Goal: Task Accomplishment & Management: Manage account settings

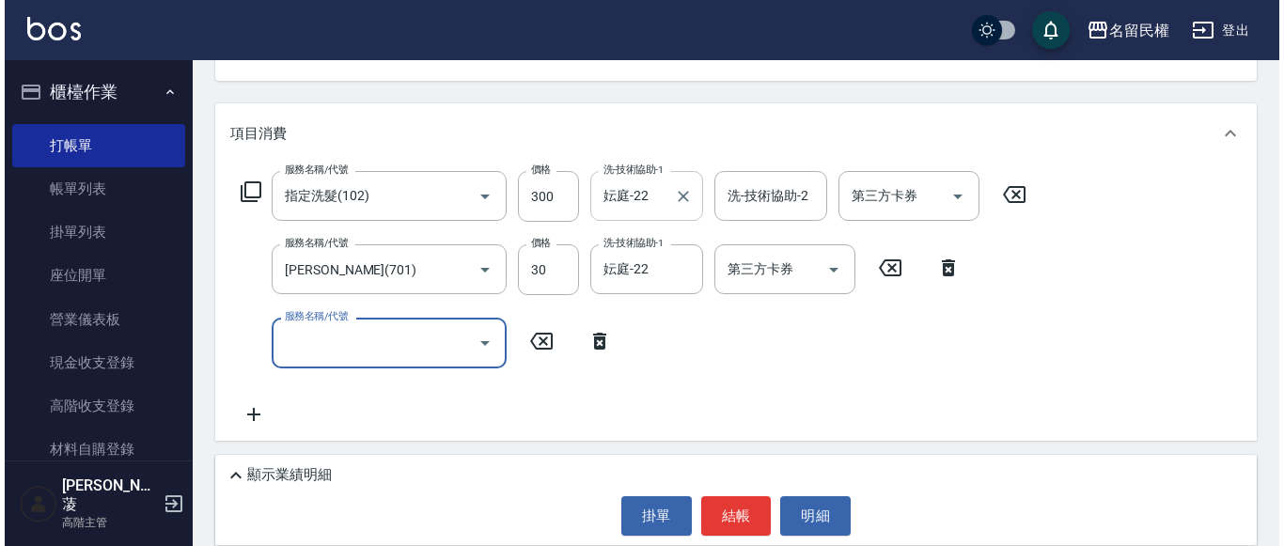
scroll to position [207, 0]
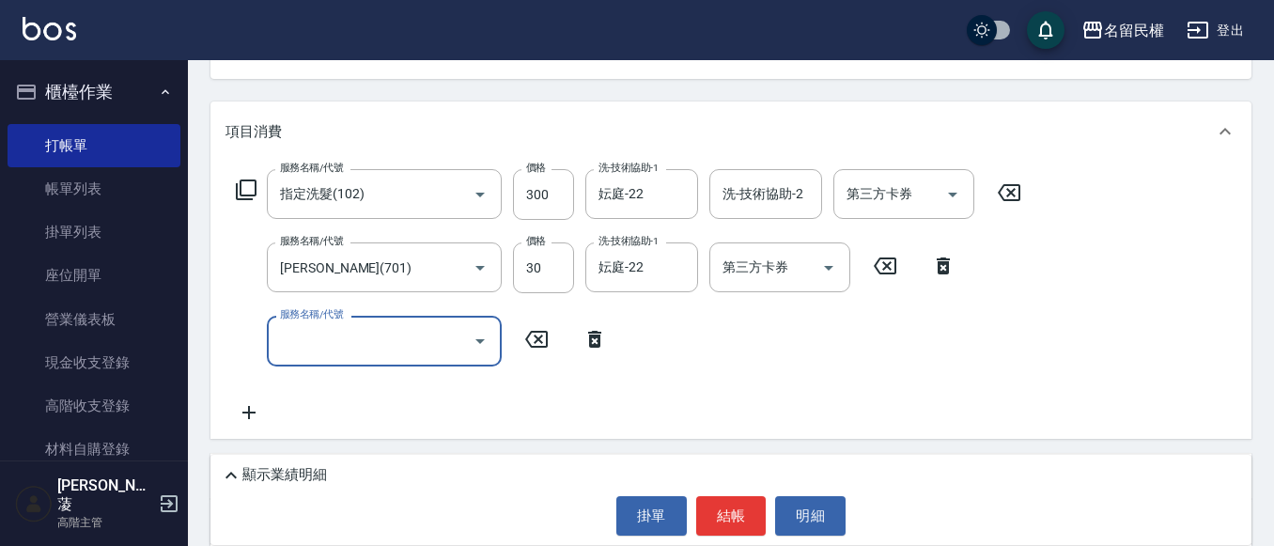
click at [694, 520] on div "掛單 結帳 明細" at bounding box center [731, 515] width 1022 height 39
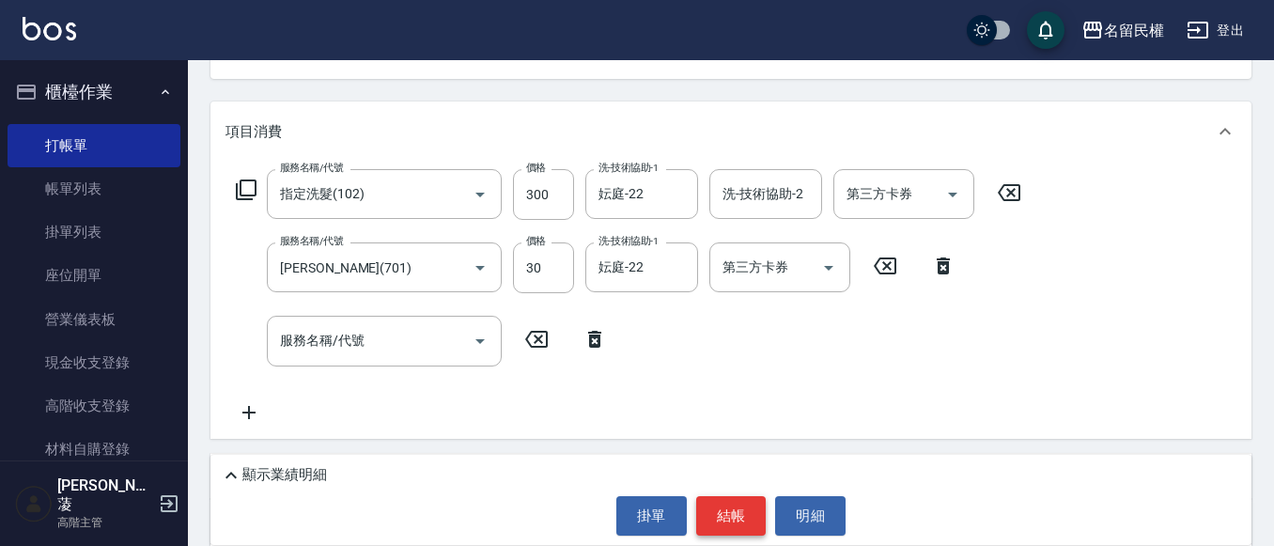
click at [725, 508] on button "結帳" at bounding box center [731, 515] width 70 height 39
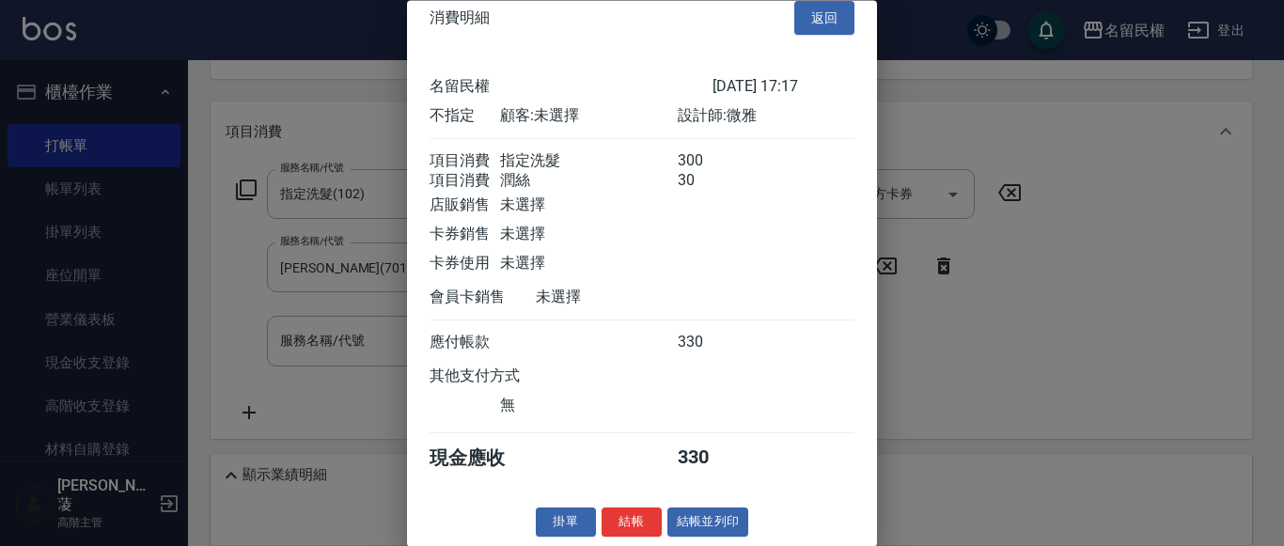
scroll to position [47, 0]
click at [643, 505] on div "消費明細 返回 名留民權 [DATE] 17:17 不指定 顧客: 未選擇 設計師: 微雅 項目消費 指定洗髮 300 項目消費 潤絲 30 店販銷售 未選擇…" at bounding box center [642, 273] width 470 height 546
click at [626, 522] on button "結帳" at bounding box center [631, 522] width 60 height 29
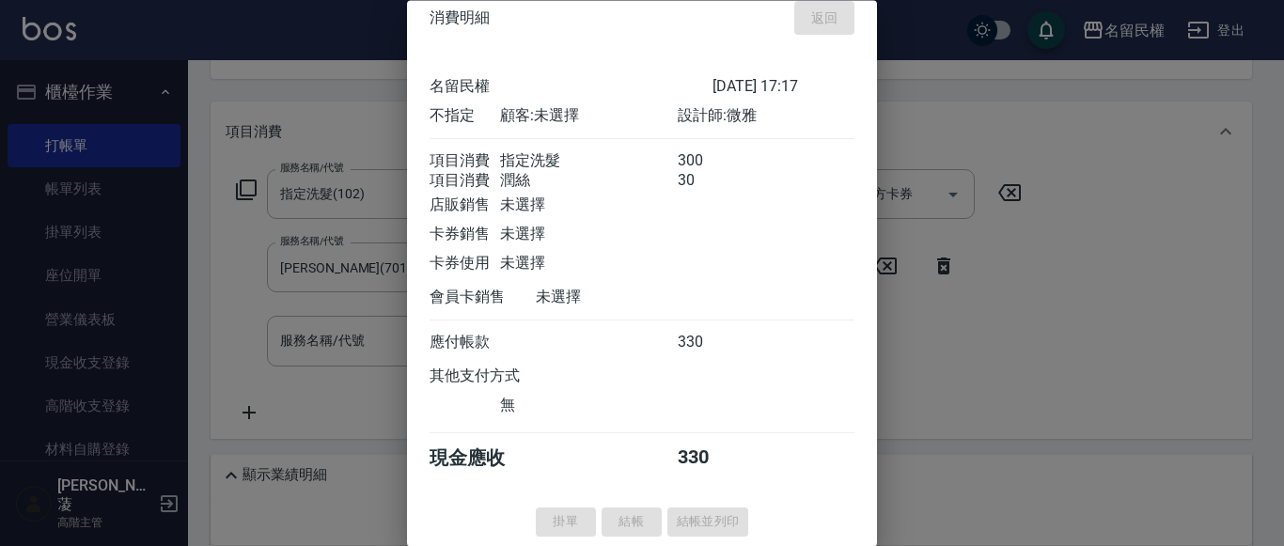
type input "[DATE] 18:21"
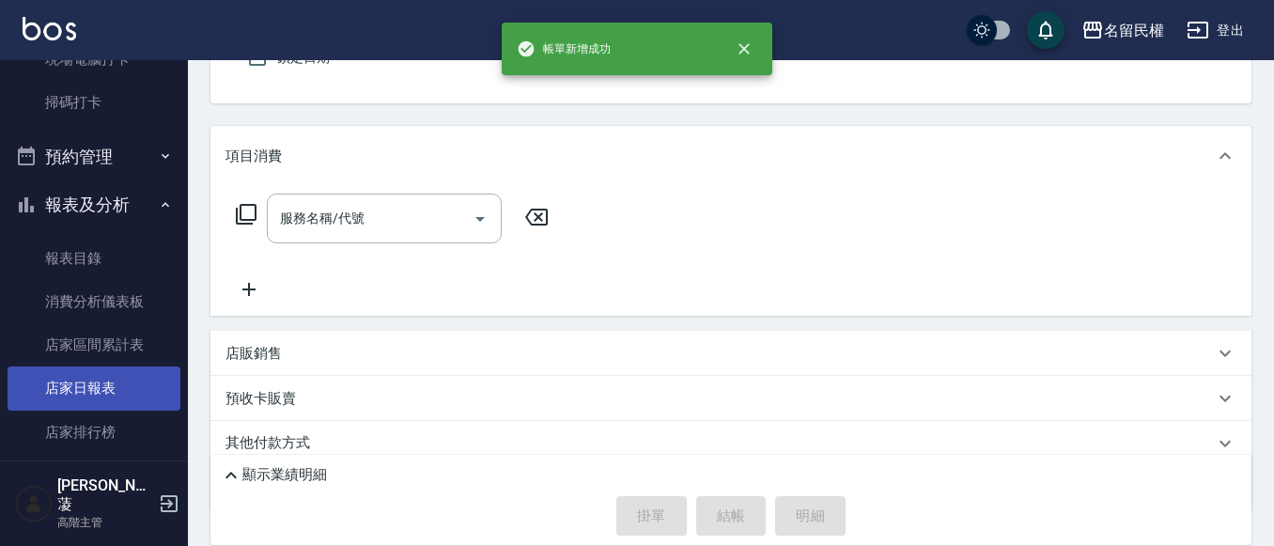
scroll to position [564, 0]
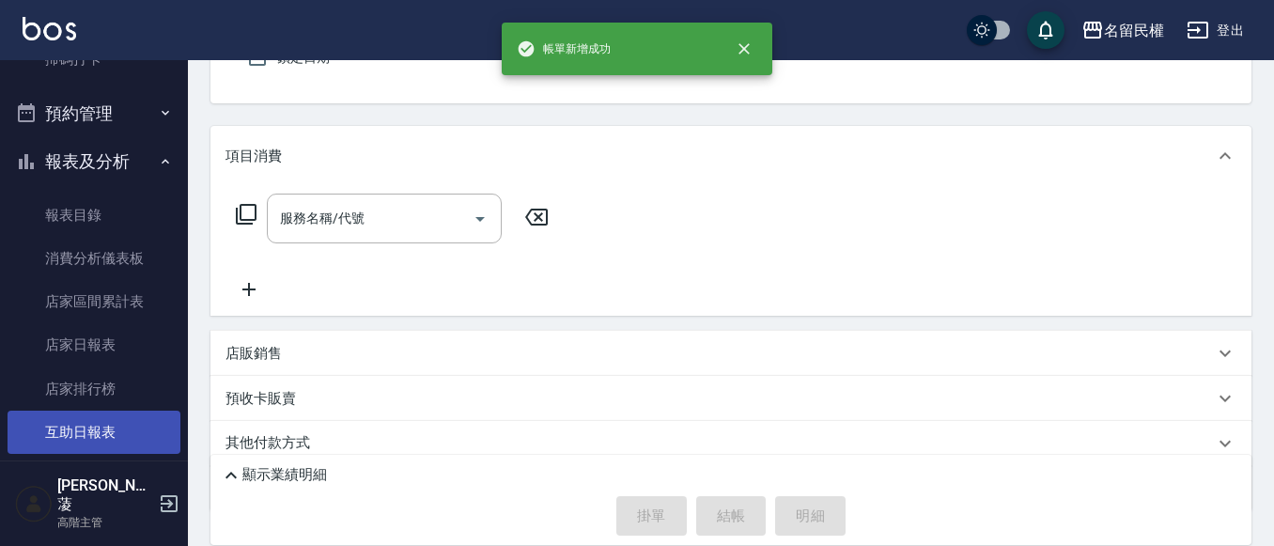
click at [139, 411] on link "互助日報表" at bounding box center [94, 432] width 173 height 43
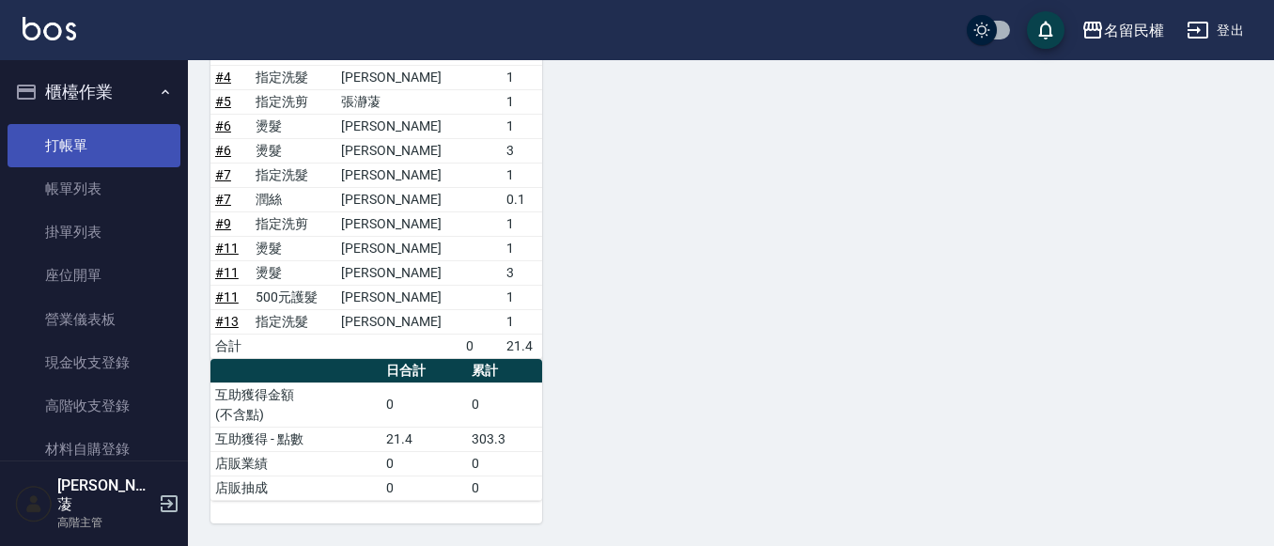
click at [122, 156] on link "打帳單" at bounding box center [94, 145] width 173 height 43
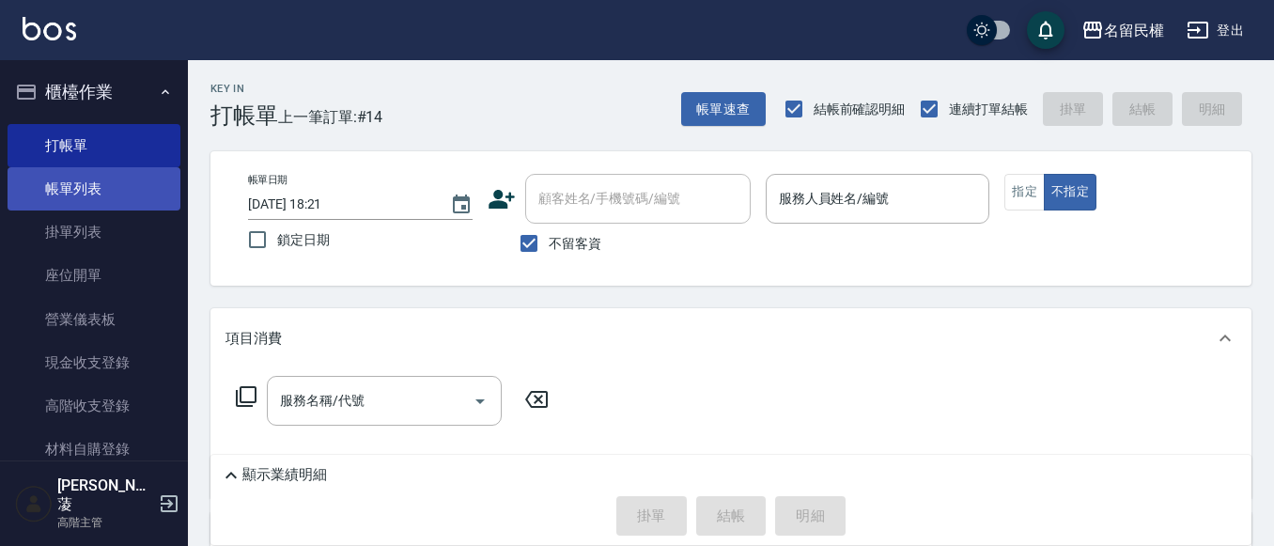
click at [117, 208] on link "帳單列表" at bounding box center [94, 188] width 173 height 43
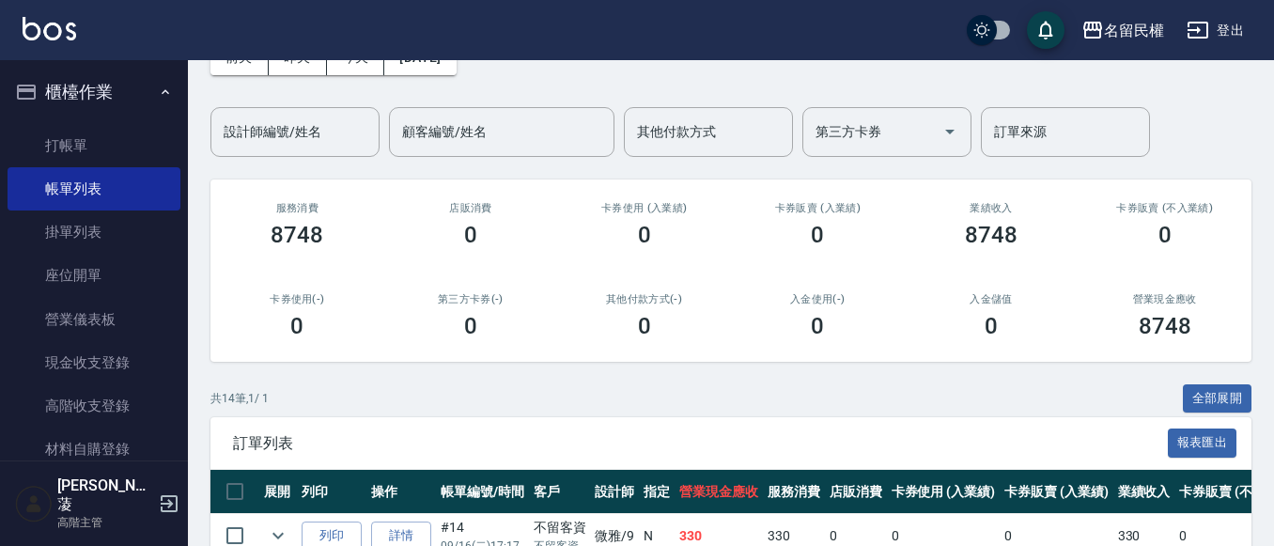
scroll to position [188, 0]
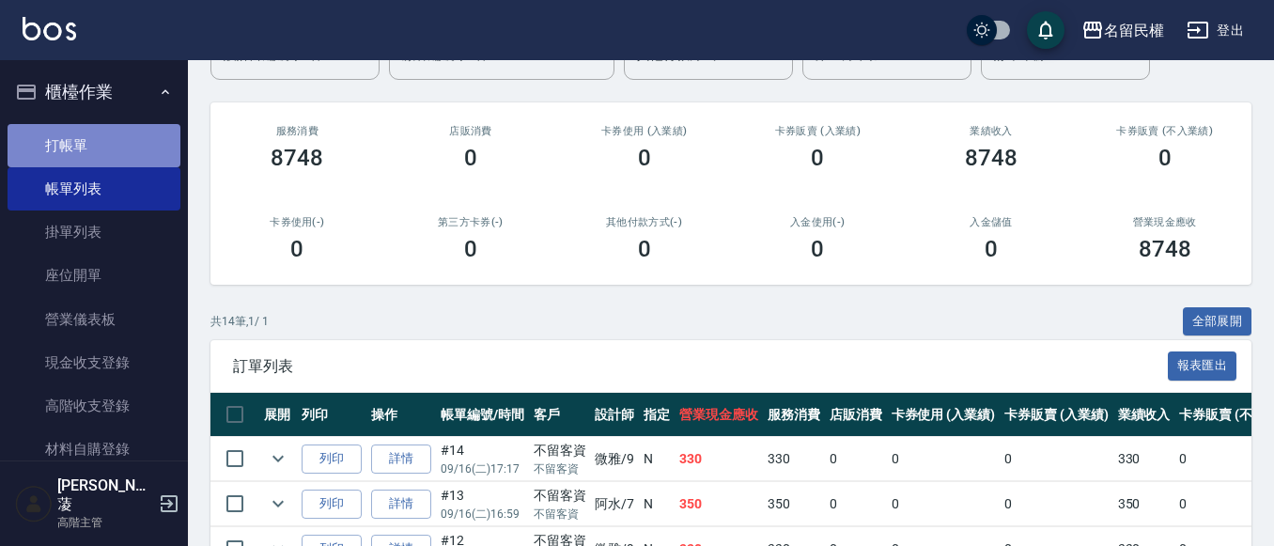
click at [131, 147] on link "打帳單" at bounding box center [94, 145] width 173 height 43
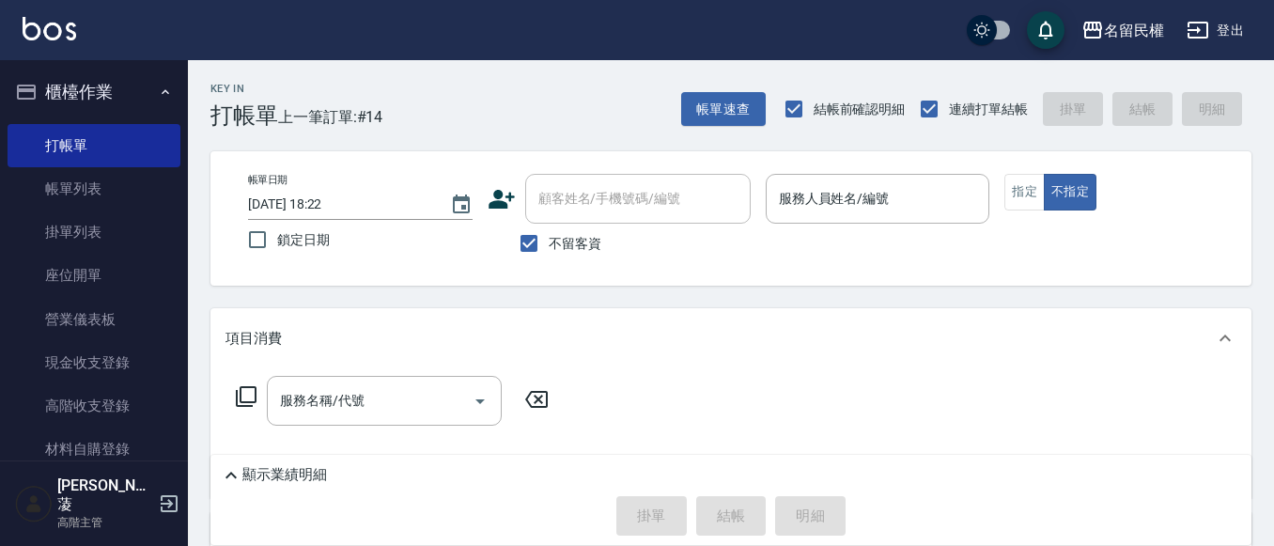
click at [874, 309] on div "項目消費" at bounding box center [731, 338] width 1041 height 60
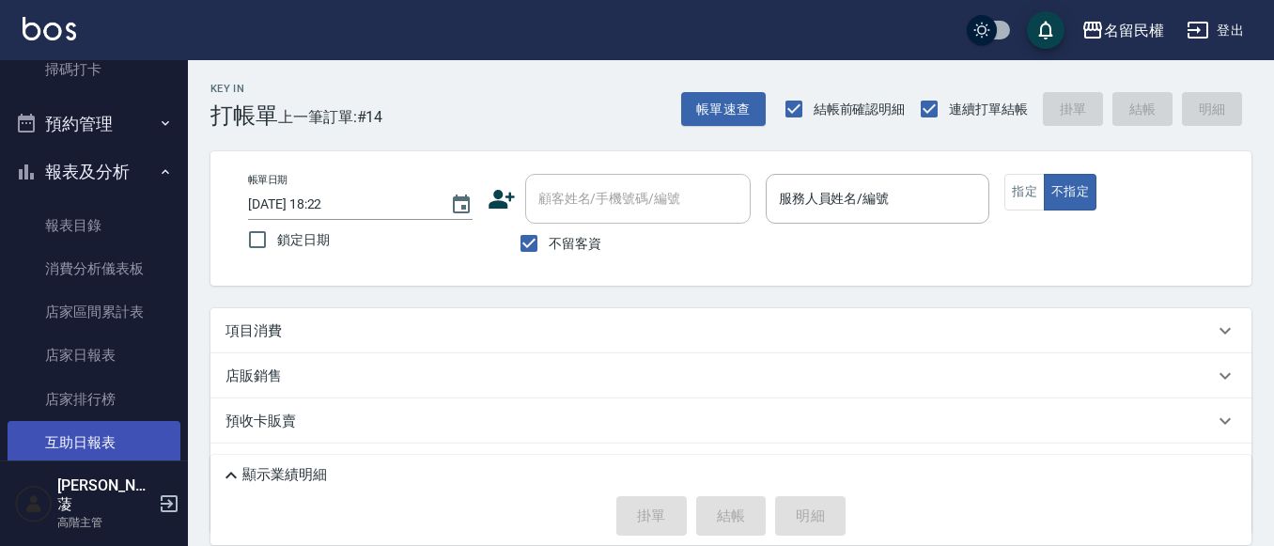
scroll to position [658, 0]
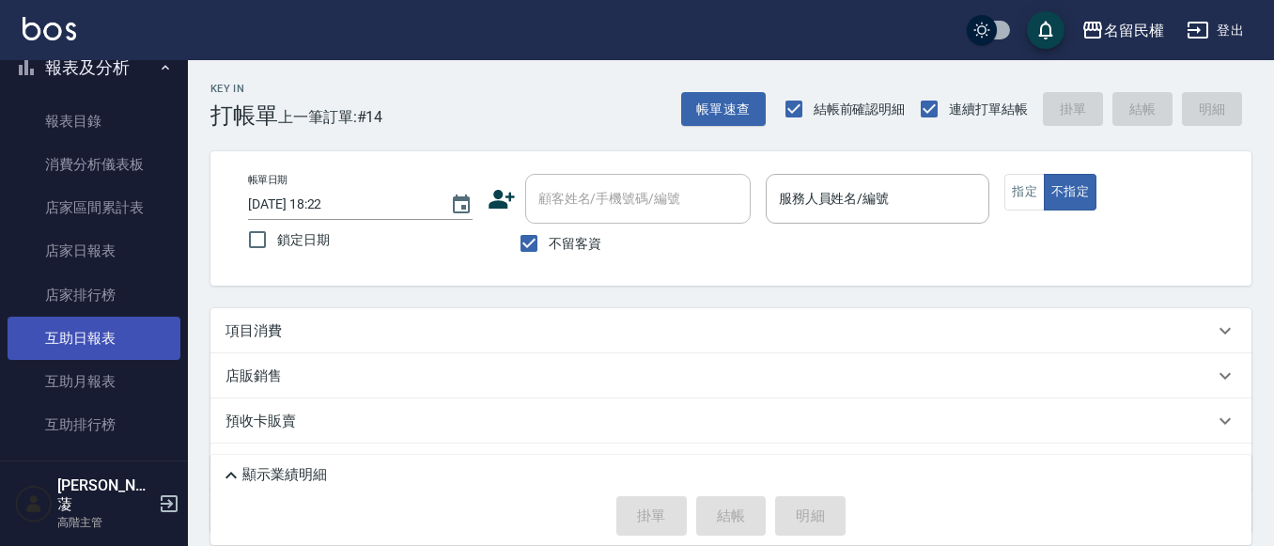
click at [95, 332] on link "互助日報表" at bounding box center [94, 338] width 173 height 43
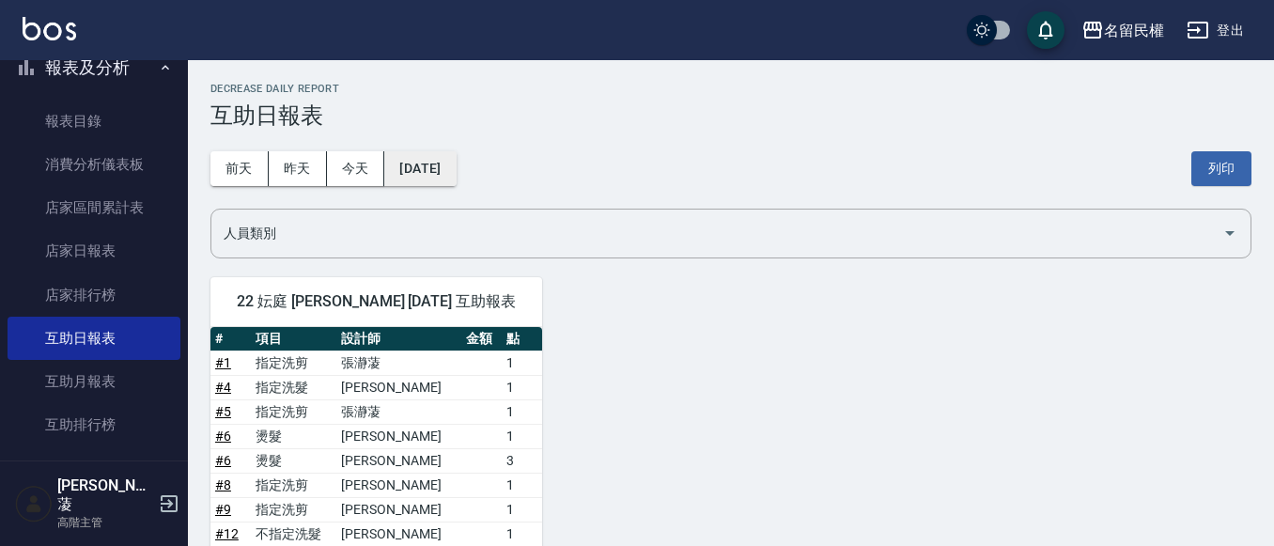
click at [456, 171] on button "[DATE]" at bounding box center [419, 168] width 71 height 35
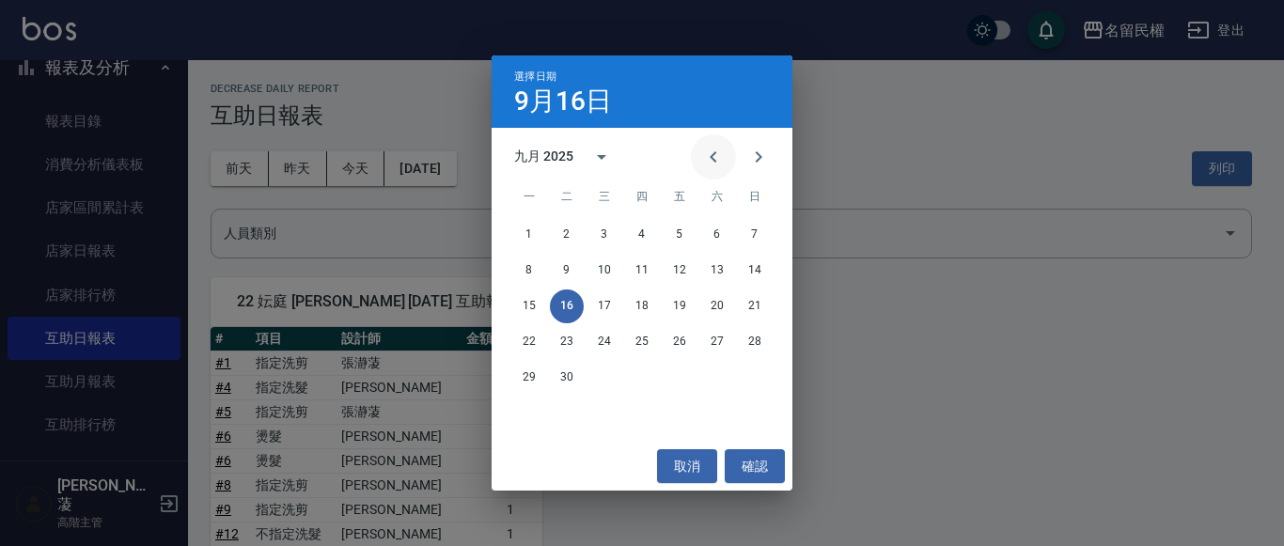
click at [712, 158] on icon "Previous month" at bounding box center [713, 156] width 7 height 11
click at [727, 289] on div "11 12 13 14 15 16 17" at bounding box center [642, 306] width 301 height 34
click at [710, 302] on button "16" at bounding box center [717, 306] width 34 height 34
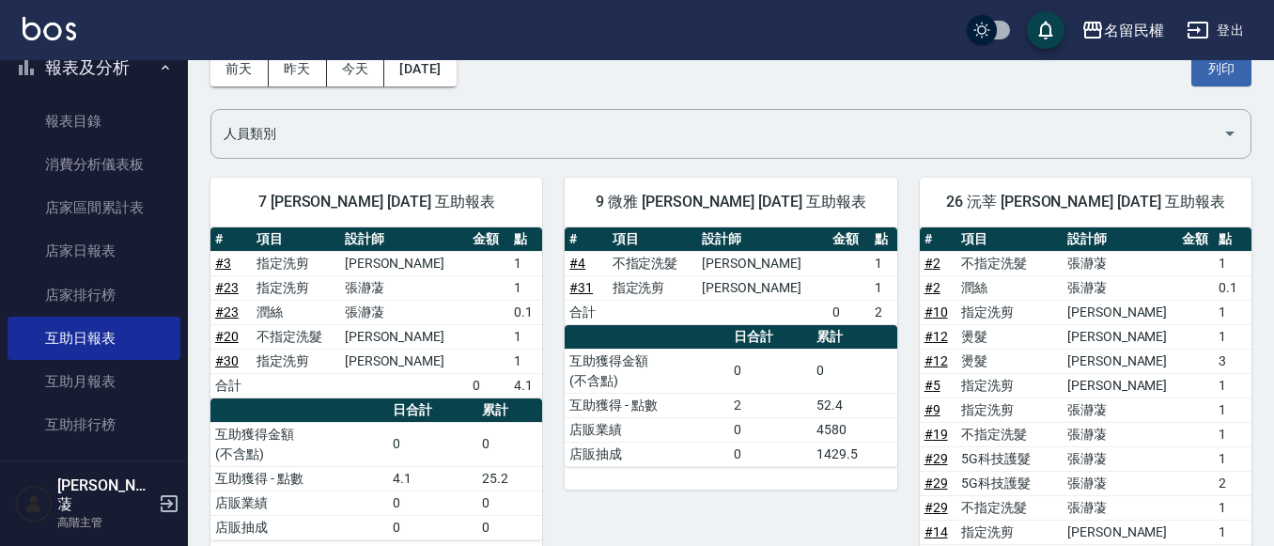
scroll to position [8, 0]
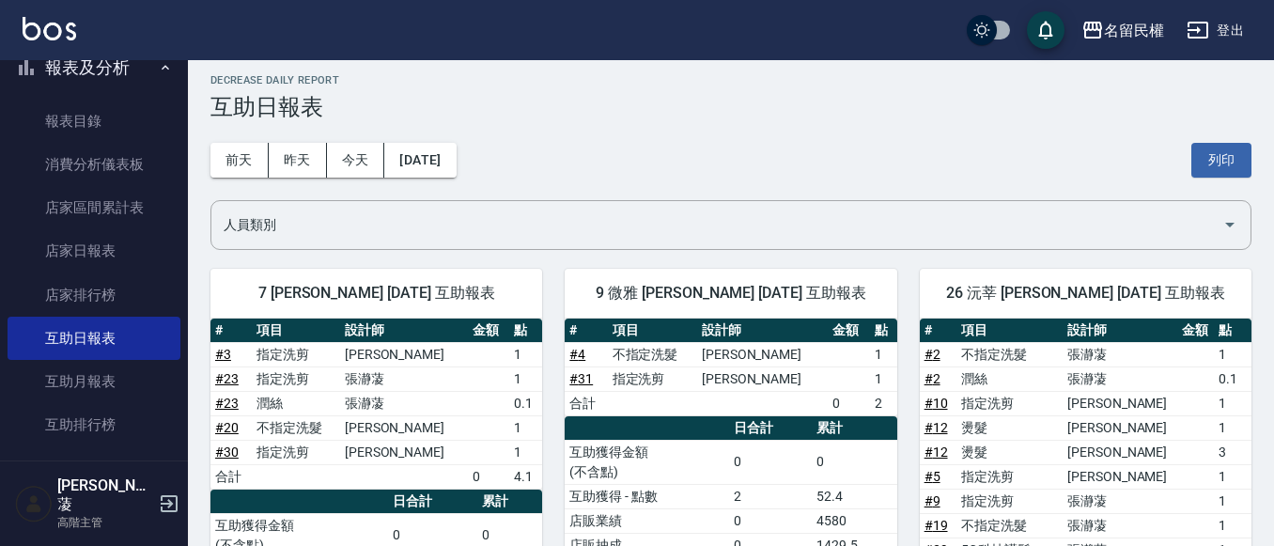
drag, startPoint x: 444, startPoint y: 139, endPoint x: 446, endPoint y: 130, distance: 9.8
click at [446, 130] on div "[DATE] [DATE] [DATE] [DATE] 列印" at bounding box center [731, 160] width 1041 height 80
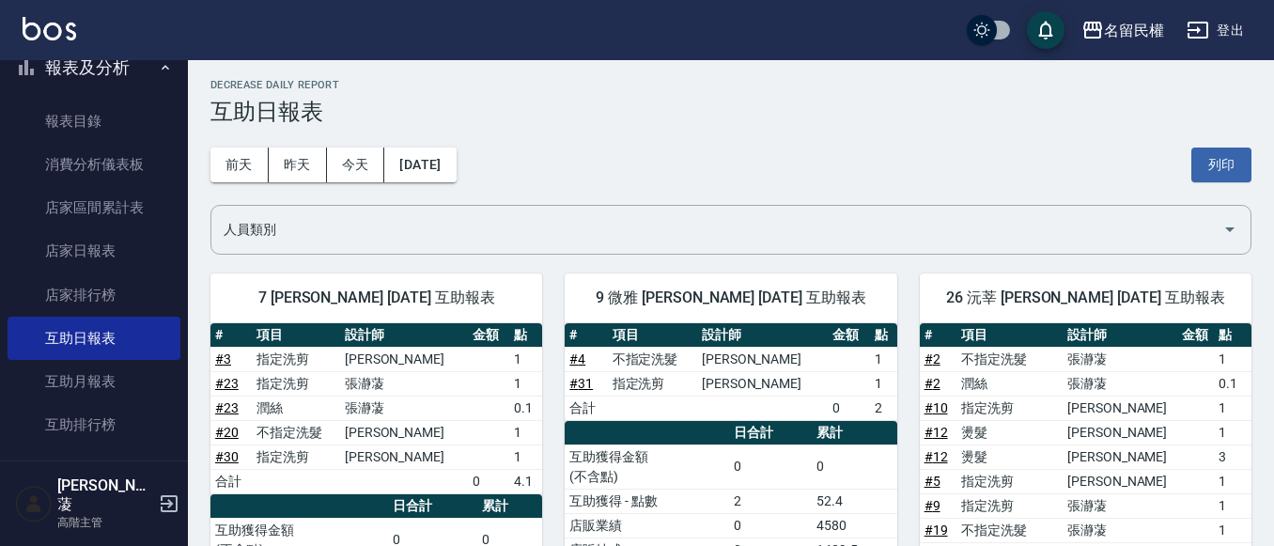
scroll to position [0, 0]
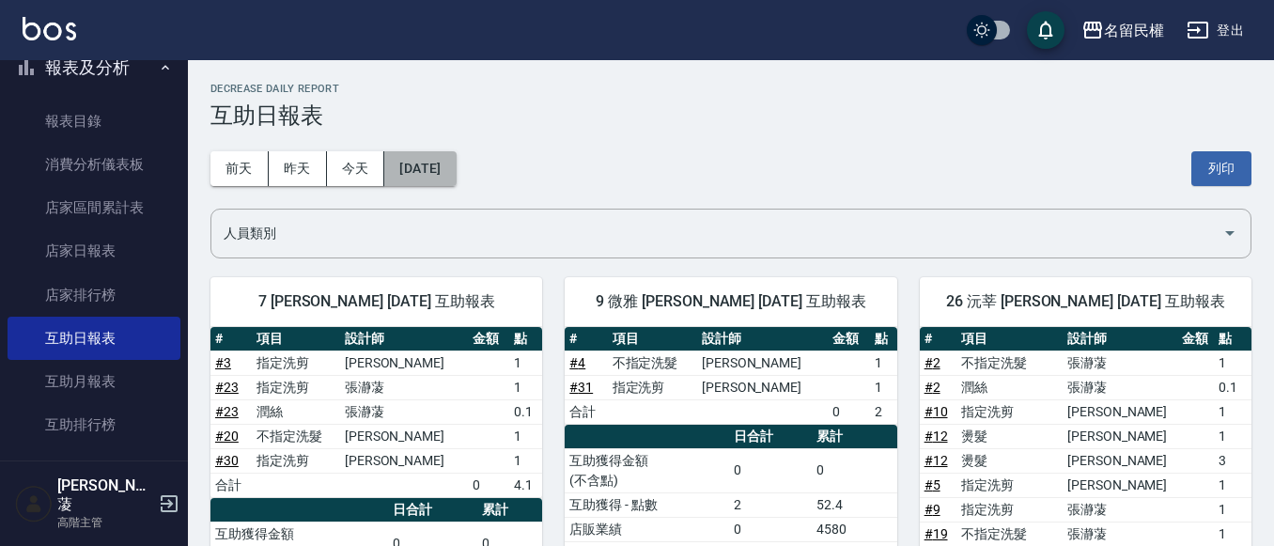
click at [420, 156] on button "[DATE]" at bounding box center [419, 168] width 71 height 35
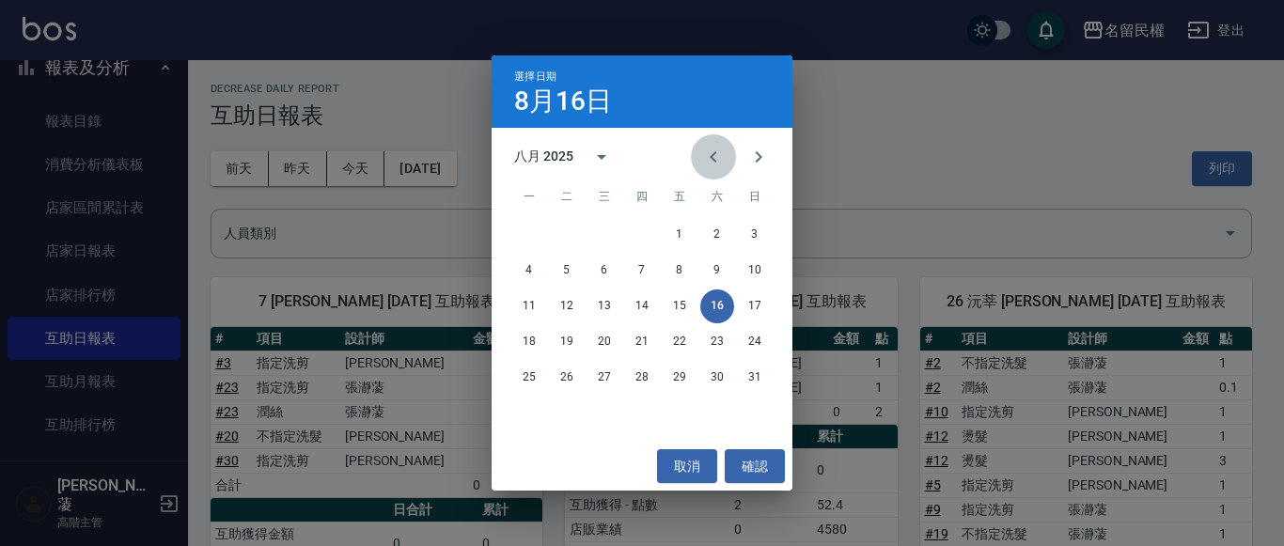
click at [699, 159] on button "Previous month" at bounding box center [713, 156] width 45 height 45
click at [603, 301] on button "16" at bounding box center [604, 306] width 34 height 34
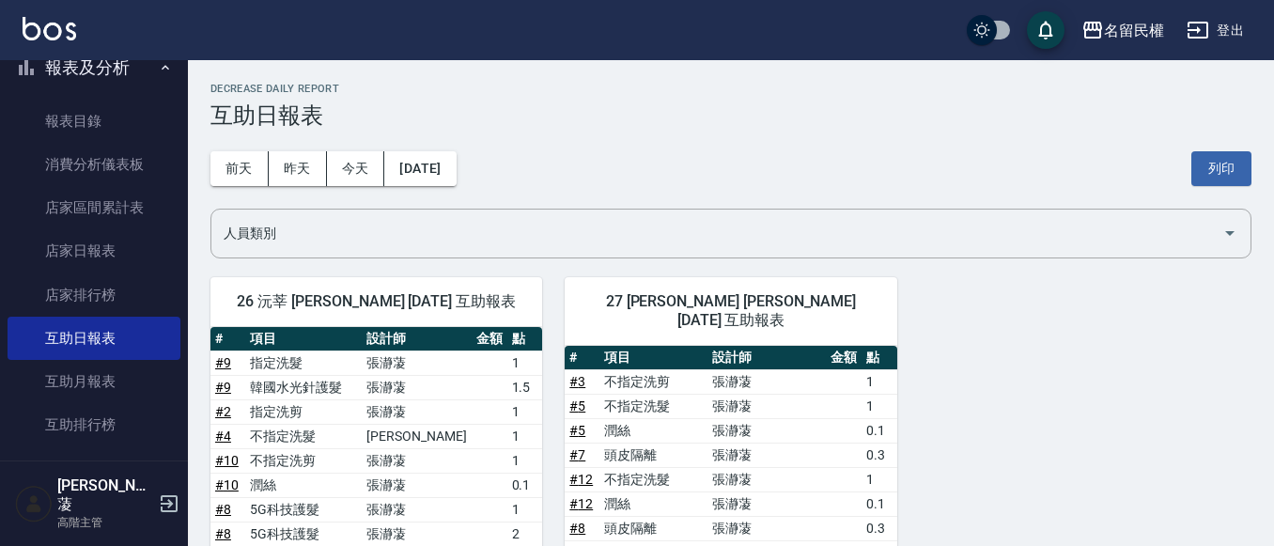
click at [480, 187] on div "[DATE] [DATE] [DATE] [DATE] 列印" at bounding box center [731, 169] width 1041 height 80
click at [440, 169] on button "[DATE]" at bounding box center [419, 168] width 71 height 35
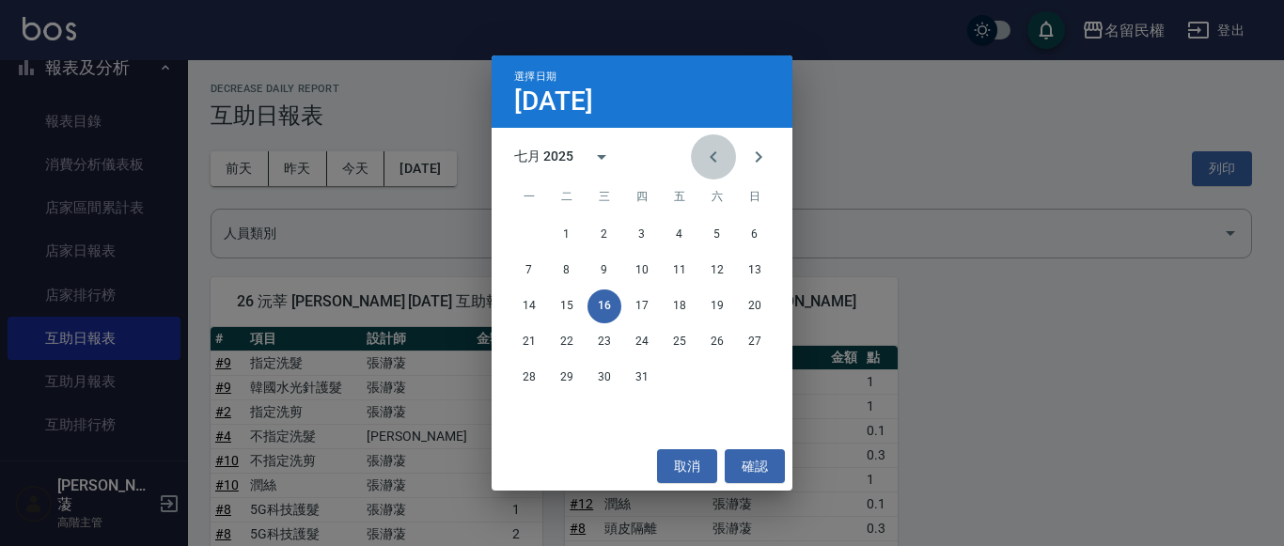
click at [716, 162] on icon "Previous month" at bounding box center [713, 157] width 23 height 23
click at [531, 336] on button "16" at bounding box center [529, 342] width 34 height 34
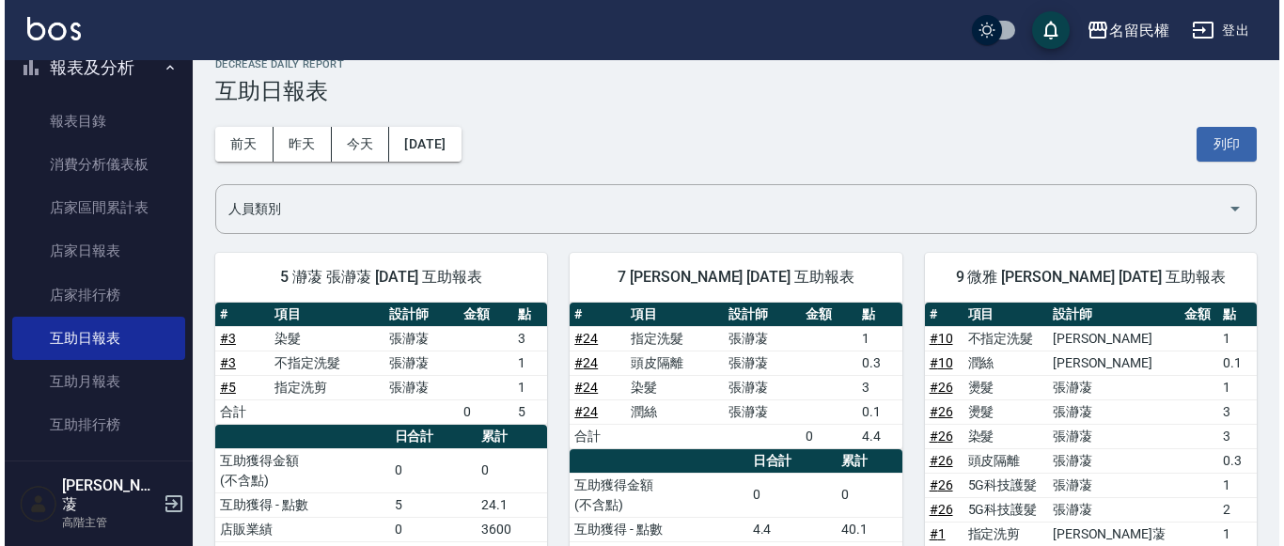
scroll to position [23, 0]
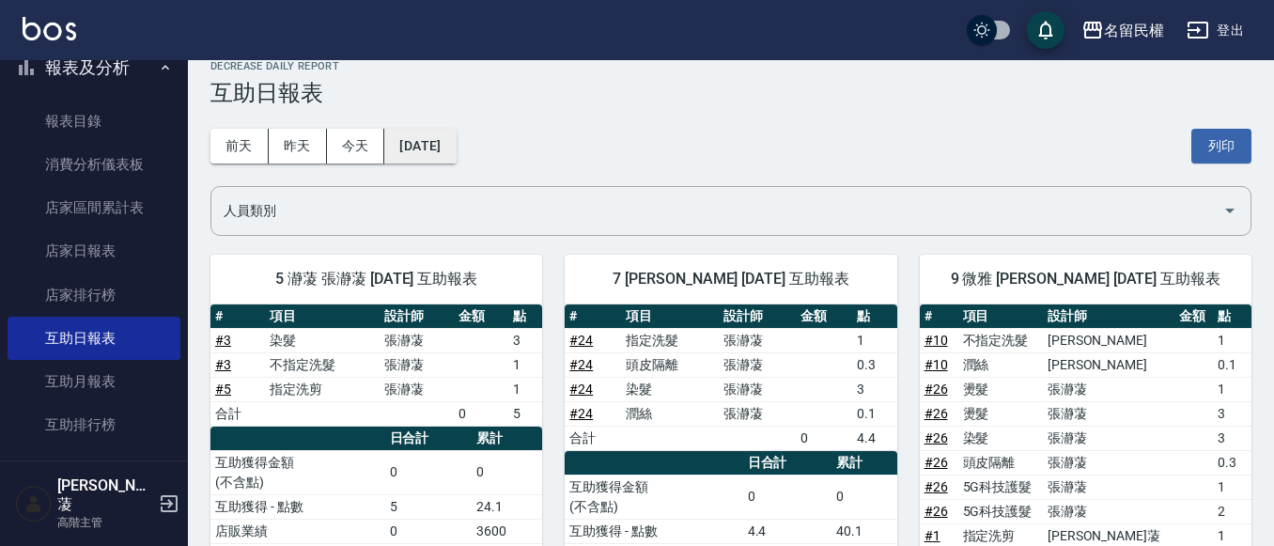
click at [456, 146] on button "[DATE]" at bounding box center [419, 146] width 71 height 35
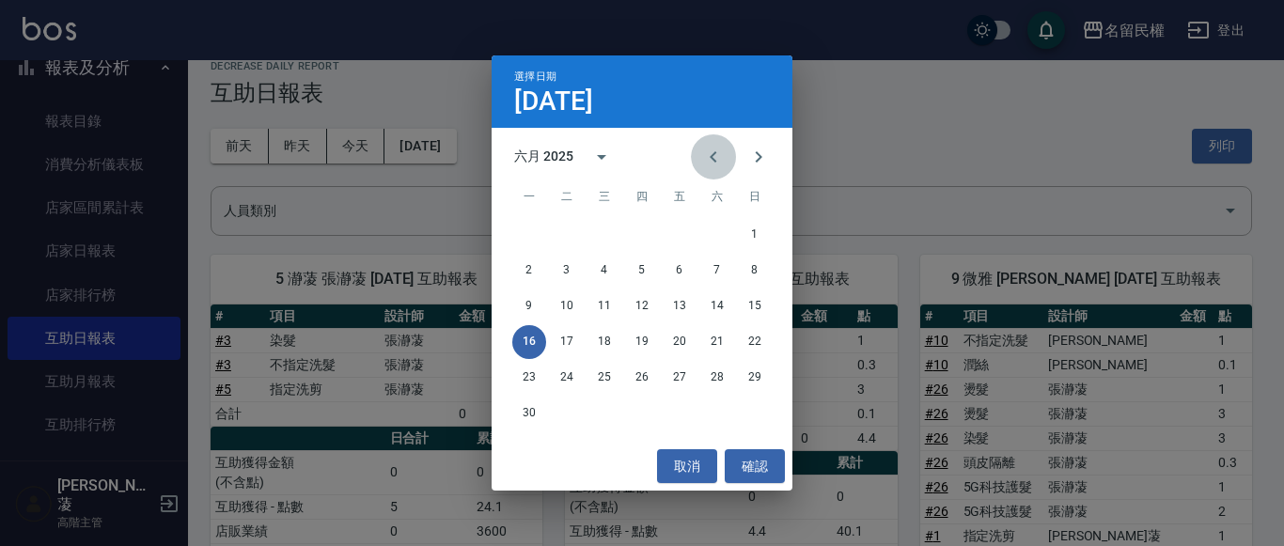
click at [706, 173] on button "Previous month" at bounding box center [713, 156] width 45 height 45
click at [673, 301] on button "16" at bounding box center [680, 306] width 34 height 34
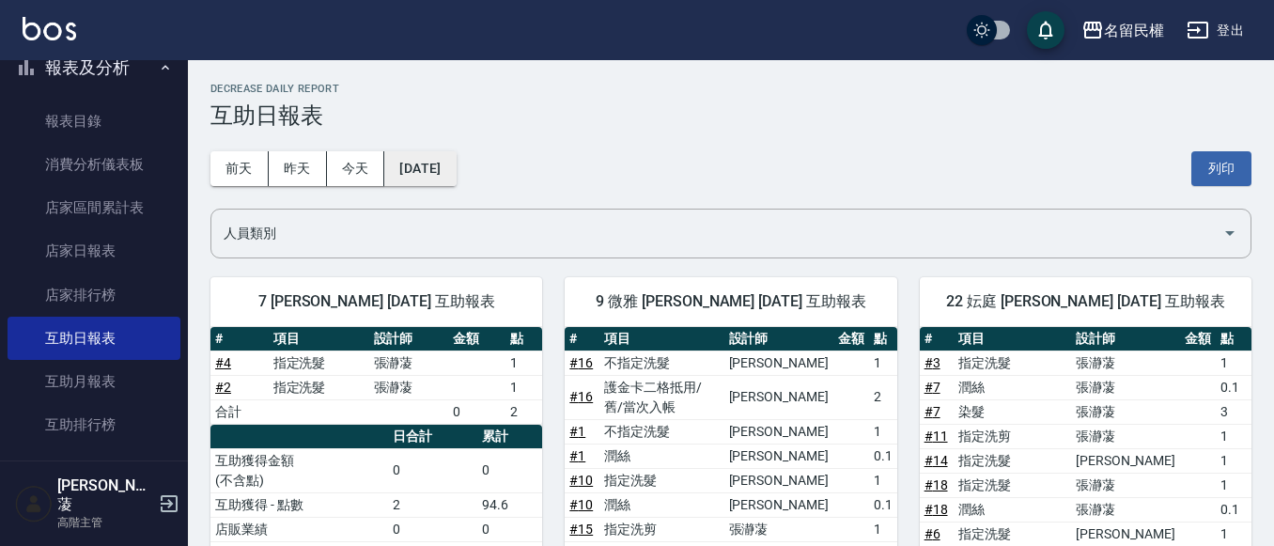
click at [456, 163] on button "[DATE]" at bounding box center [419, 168] width 71 height 35
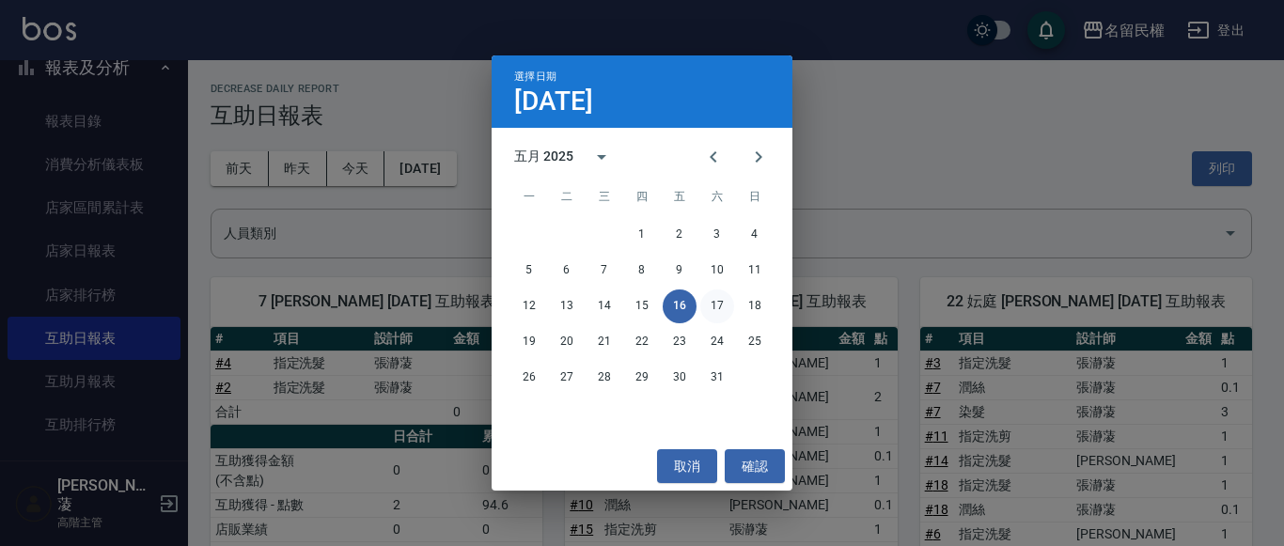
click at [710, 300] on button "17" at bounding box center [717, 306] width 34 height 34
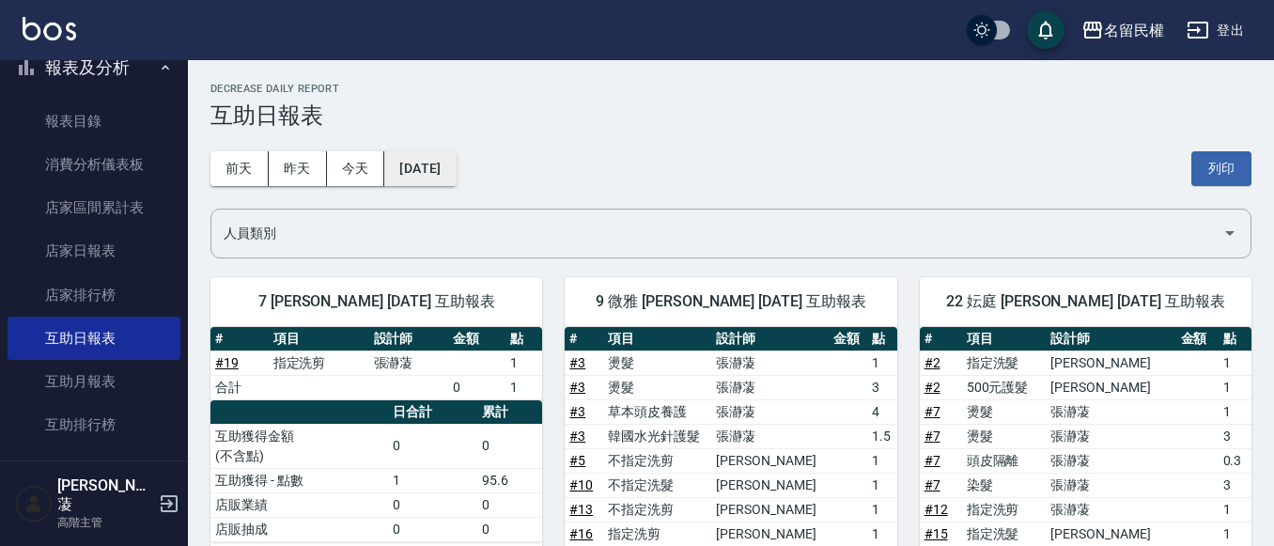
click at [456, 165] on button "[DATE]" at bounding box center [419, 168] width 71 height 35
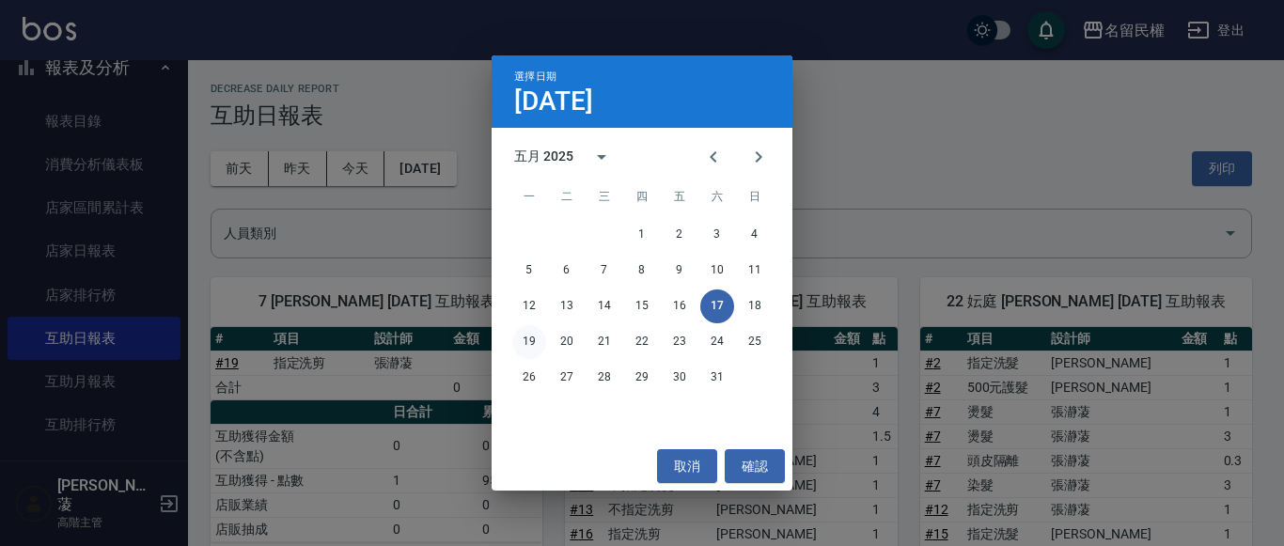
click at [532, 340] on button "19" at bounding box center [529, 342] width 34 height 34
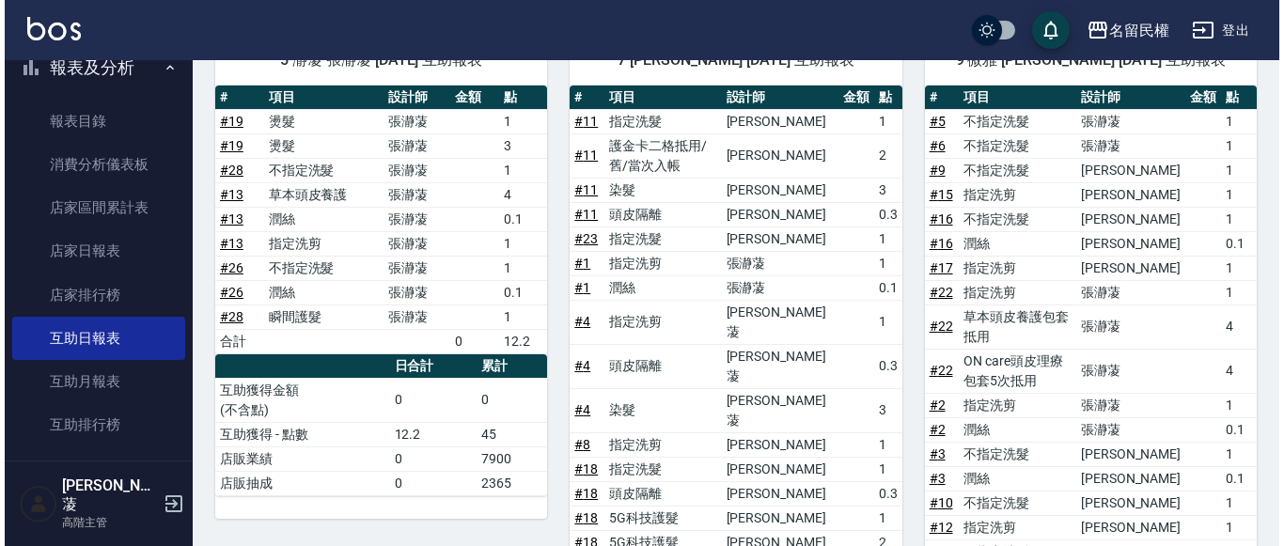
scroll to position [79, 0]
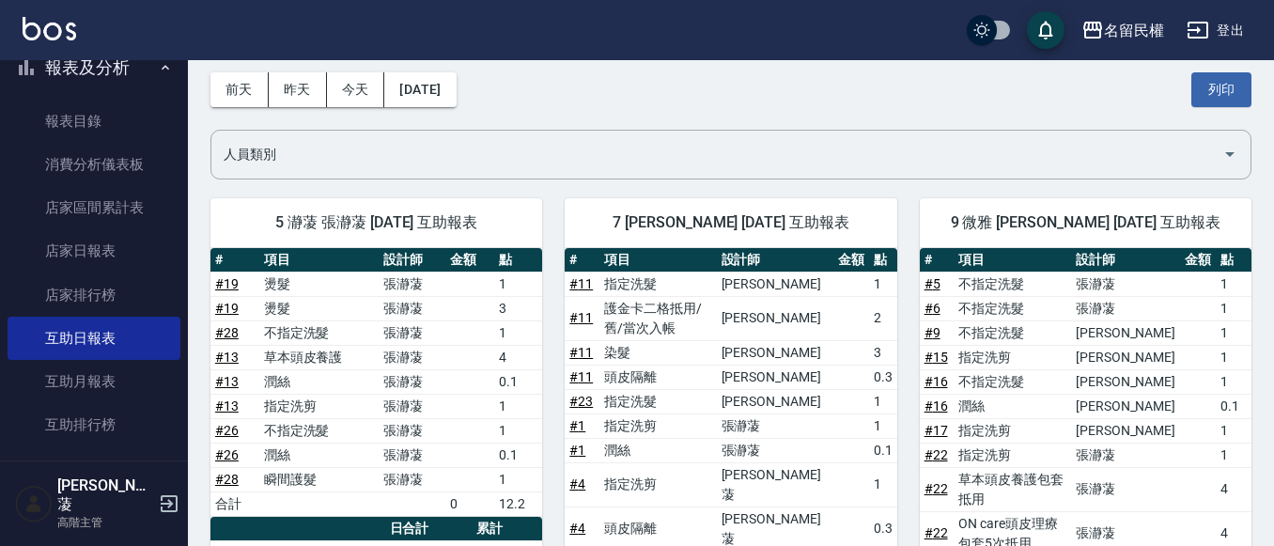
click at [435, 109] on div "[DATE] [DATE] [DATE] [DATE] 列印" at bounding box center [731, 90] width 1041 height 80
click at [440, 103] on button "[DATE]" at bounding box center [419, 89] width 71 height 35
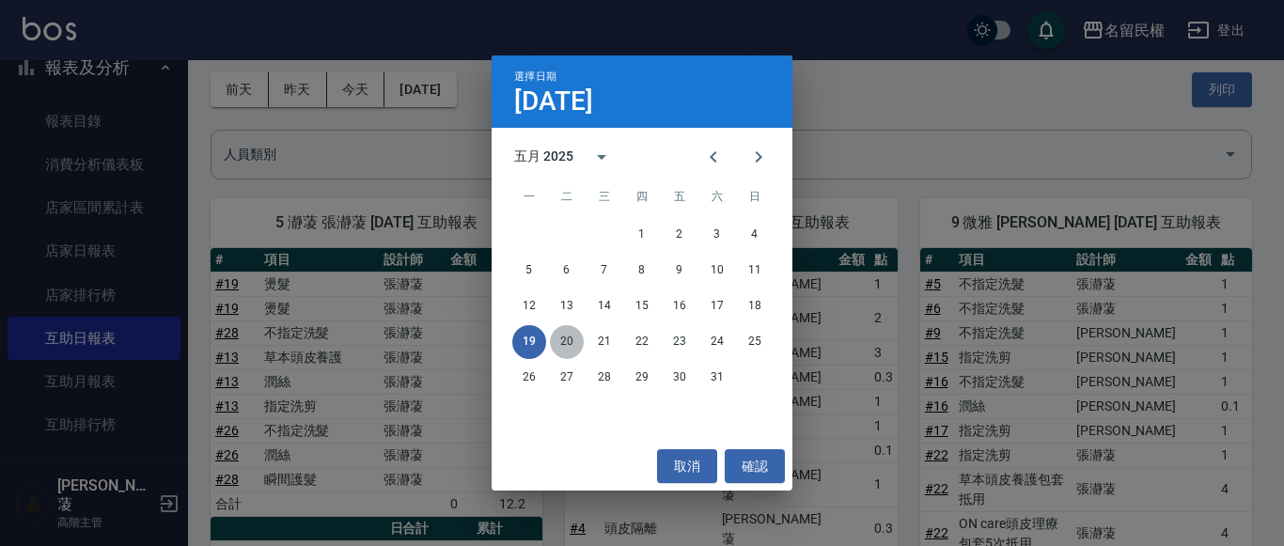
click at [574, 339] on button "20" at bounding box center [567, 342] width 34 height 34
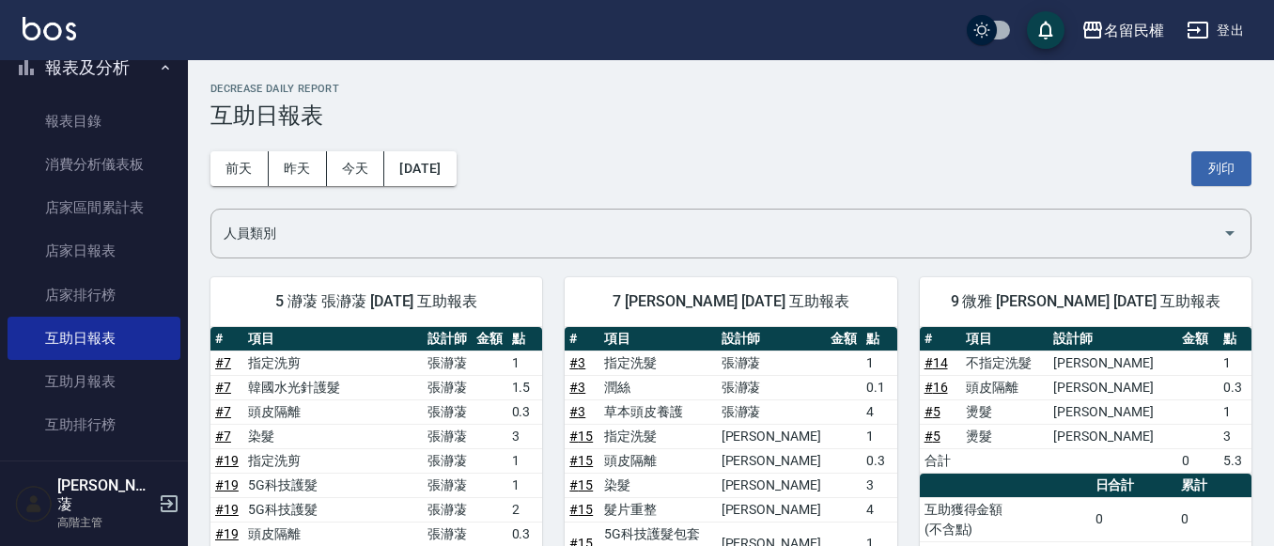
click at [463, 189] on div "[DATE] [DATE] [DATE] [DATE] 列印" at bounding box center [731, 169] width 1041 height 80
click at [456, 182] on button "[DATE]" at bounding box center [419, 168] width 71 height 35
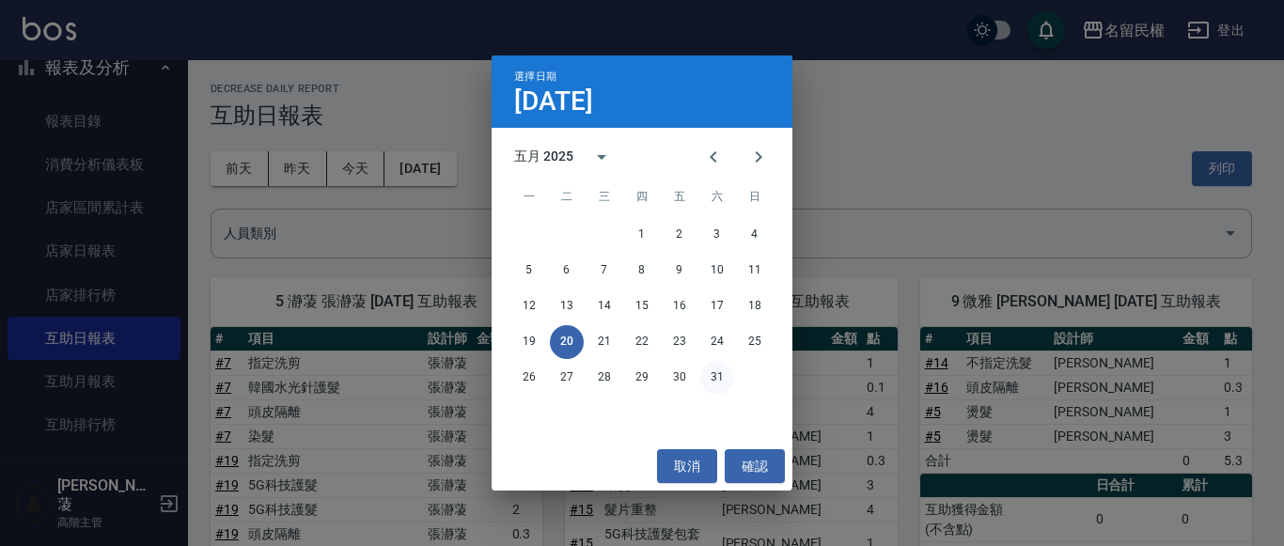
click at [719, 364] on button "31" at bounding box center [717, 378] width 34 height 34
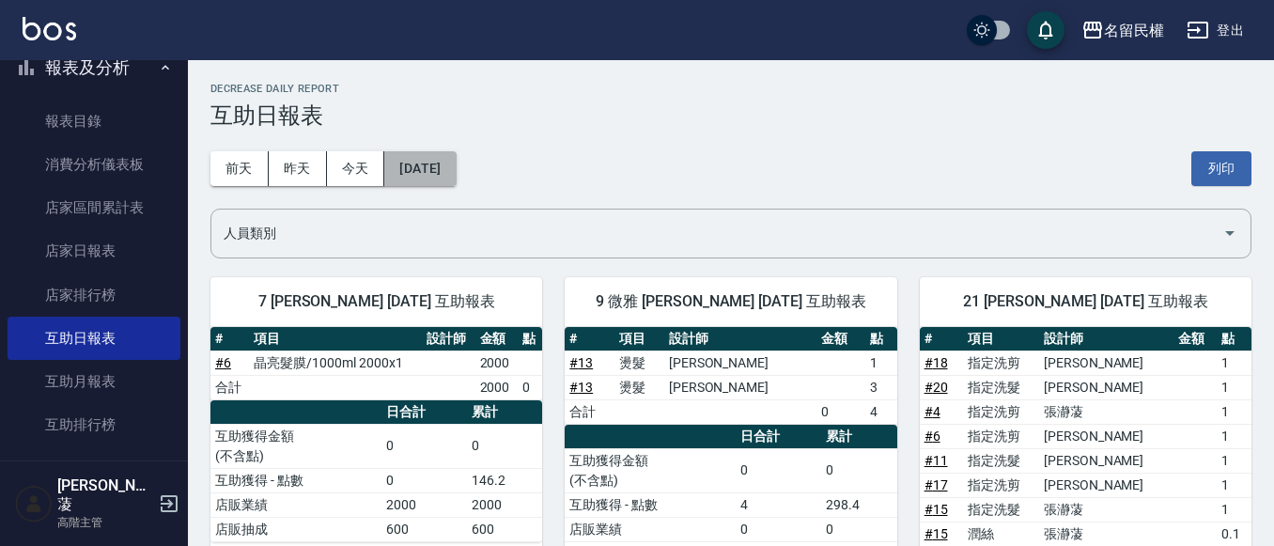
click at [437, 183] on button "[DATE]" at bounding box center [419, 168] width 71 height 35
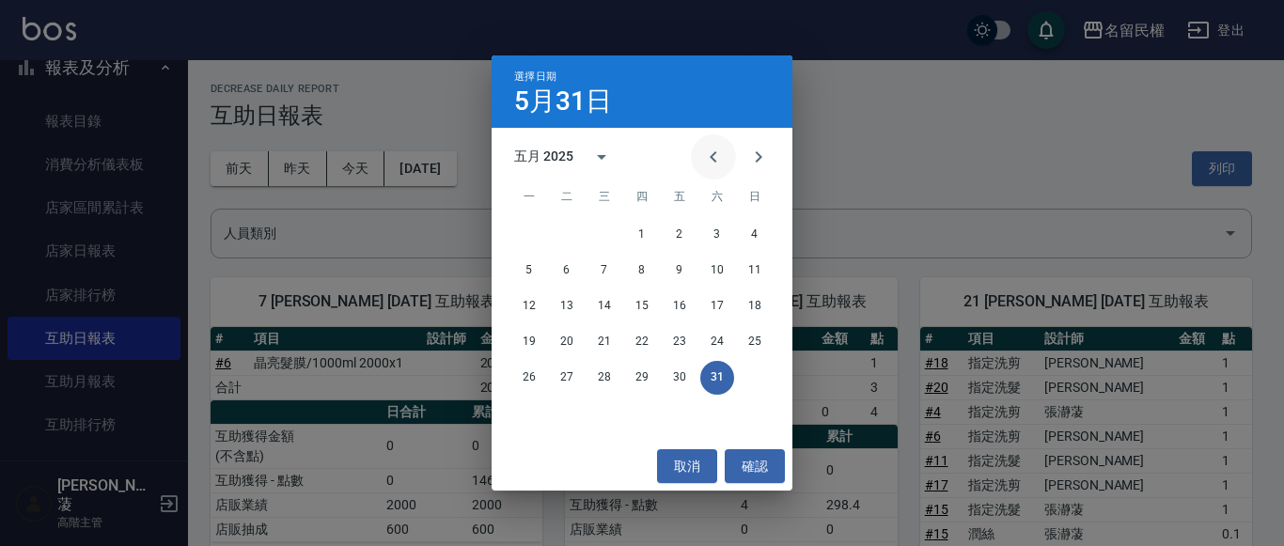
click at [714, 161] on icon "Previous month" at bounding box center [713, 156] width 7 height 11
click at [601, 374] on button "30" at bounding box center [604, 378] width 34 height 34
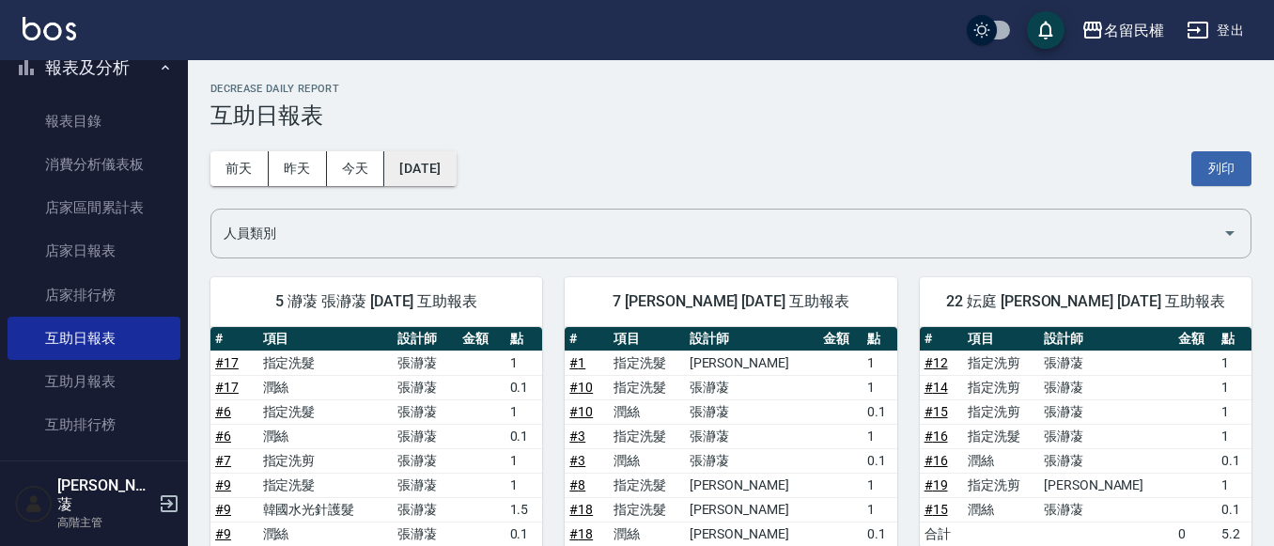
click at [456, 172] on button "[DATE]" at bounding box center [419, 168] width 71 height 35
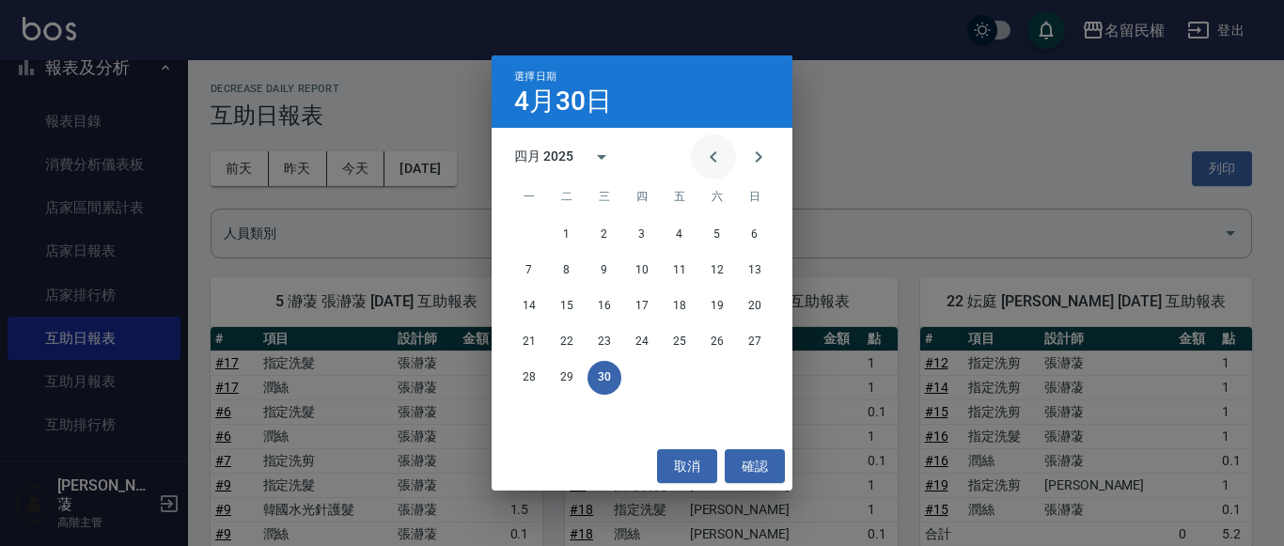
click at [710, 164] on icon "Previous month" at bounding box center [713, 157] width 23 height 23
click at [531, 400] on button "31" at bounding box center [529, 414] width 34 height 34
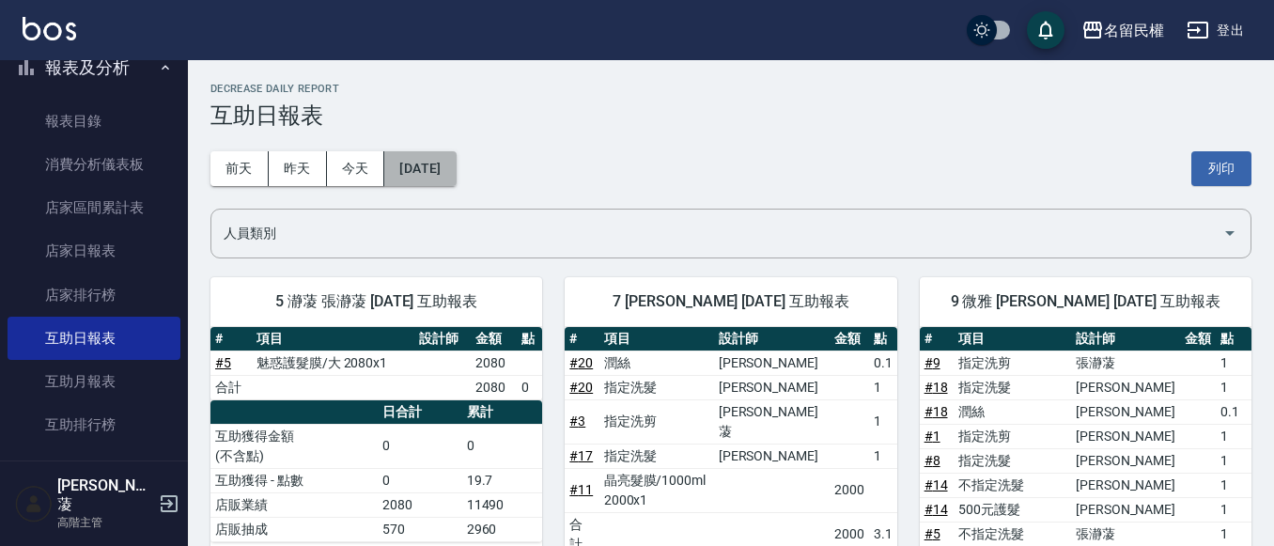
click at [456, 175] on button "[DATE]" at bounding box center [419, 168] width 71 height 35
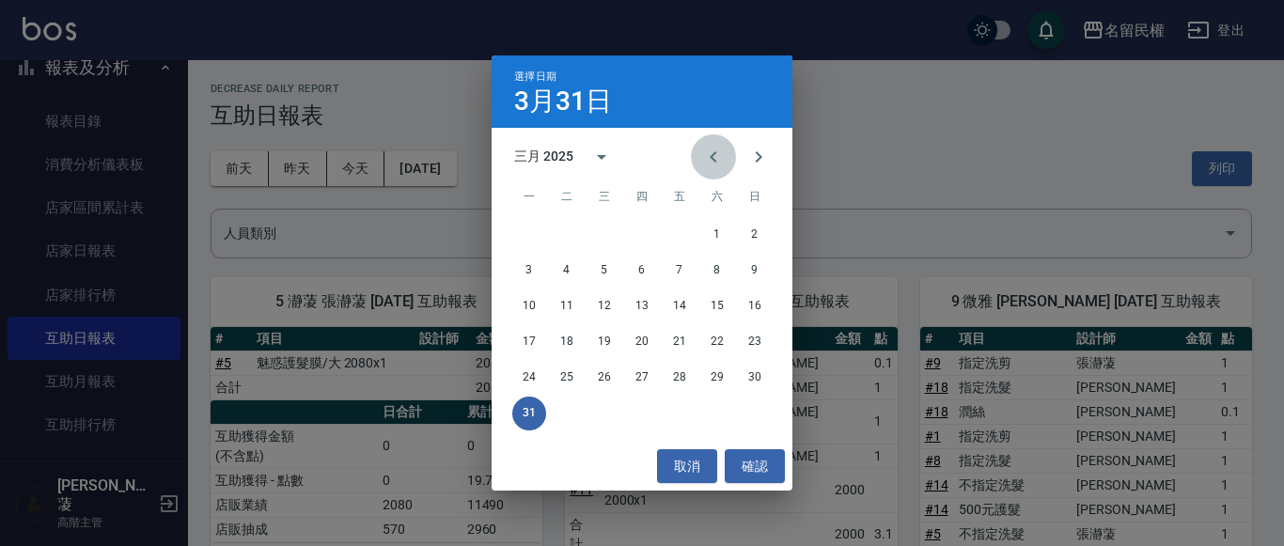
click at [700, 170] on button "Previous month" at bounding box center [713, 156] width 45 height 45
click at [674, 366] on button "28" at bounding box center [680, 378] width 34 height 34
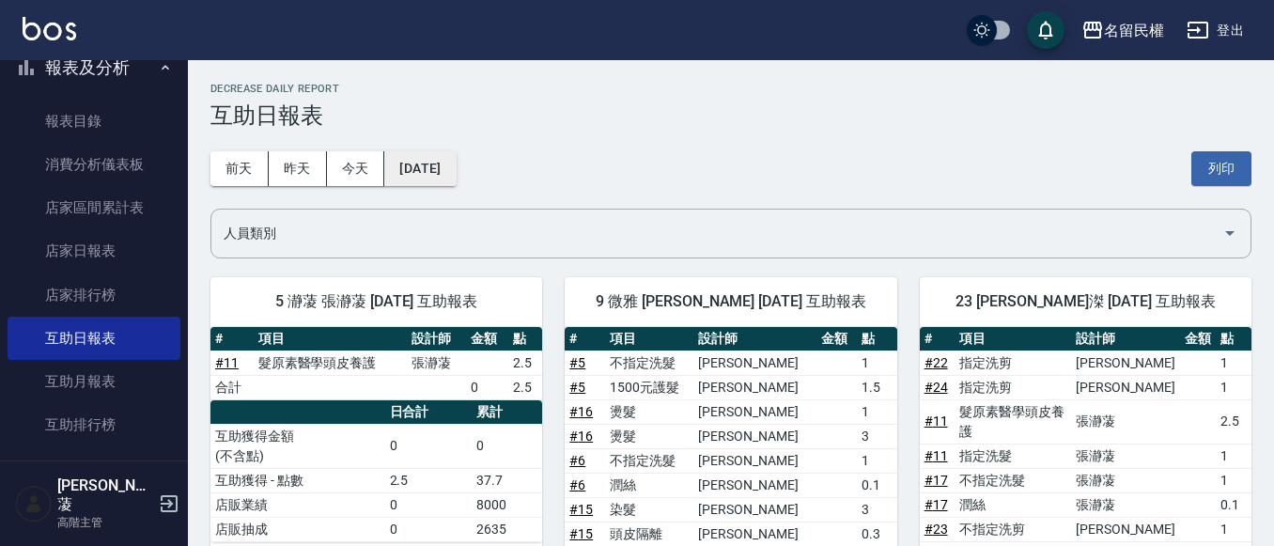
click at [456, 165] on button "[DATE]" at bounding box center [419, 168] width 71 height 35
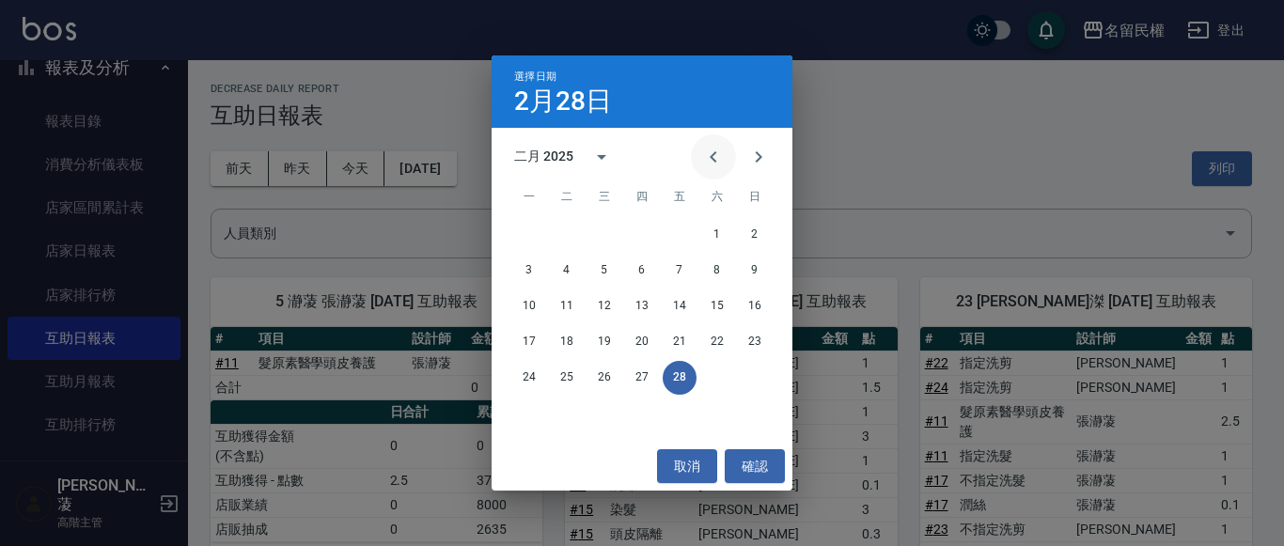
click at [713, 150] on icon "Previous month" at bounding box center [713, 157] width 23 height 23
click at [675, 368] on button "31" at bounding box center [680, 378] width 34 height 34
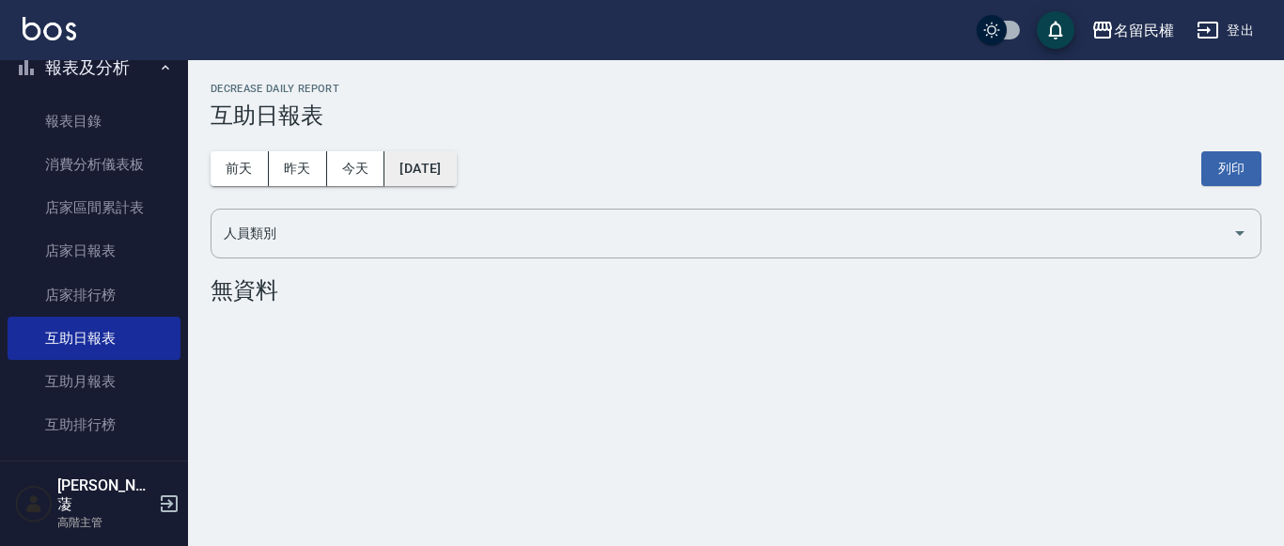
click at [456, 155] on button "[DATE]" at bounding box center [419, 168] width 71 height 35
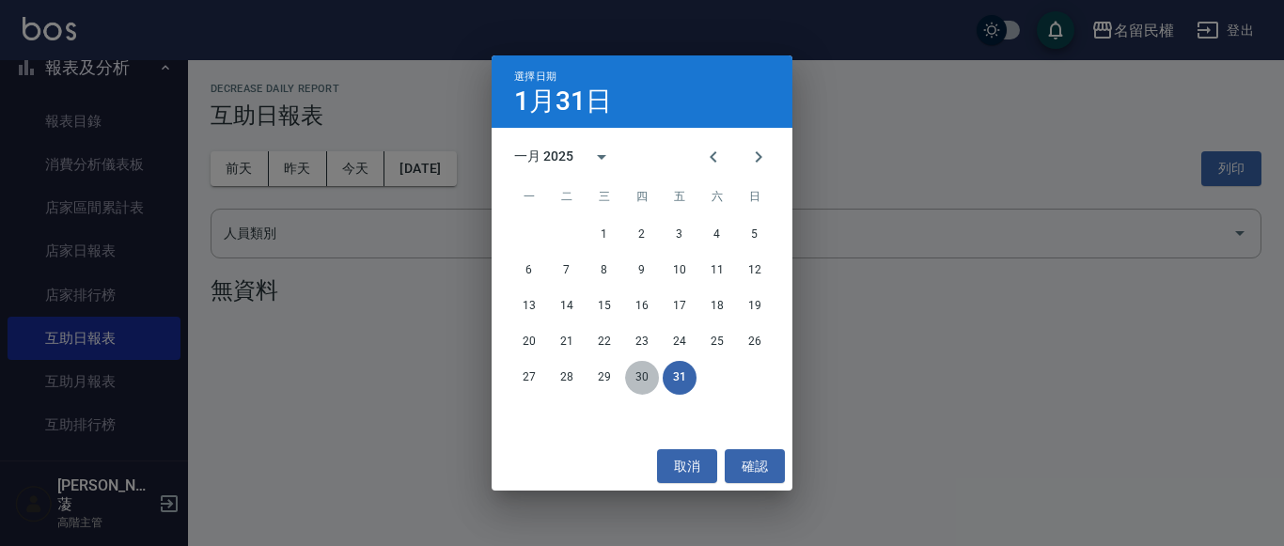
click at [630, 375] on button "30" at bounding box center [642, 378] width 34 height 34
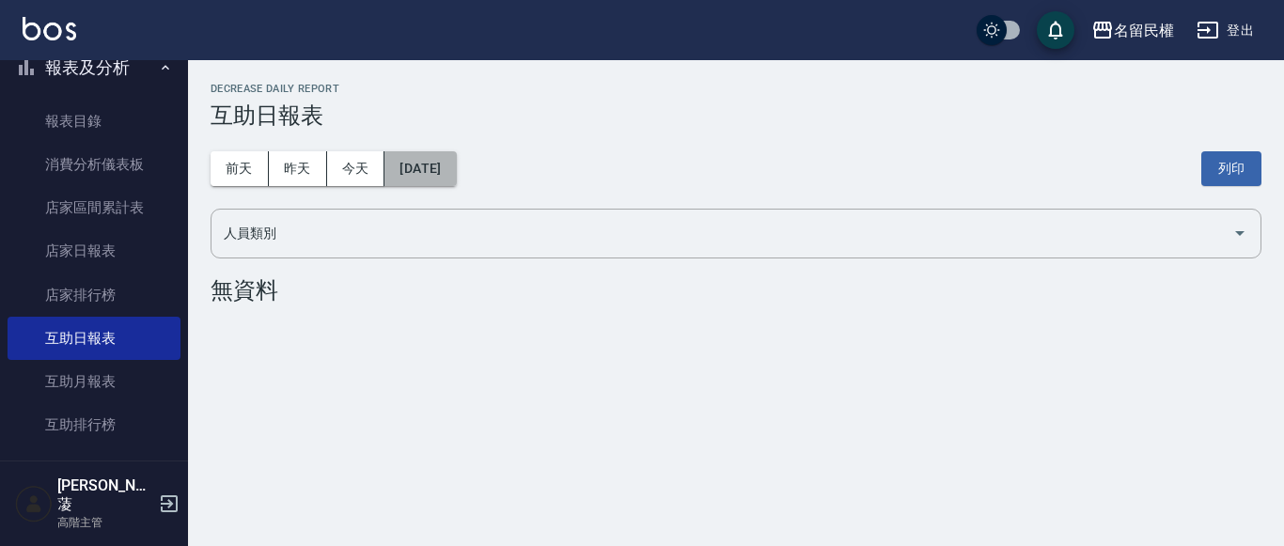
click at [428, 185] on button "[DATE]" at bounding box center [419, 168] width 71 height 35
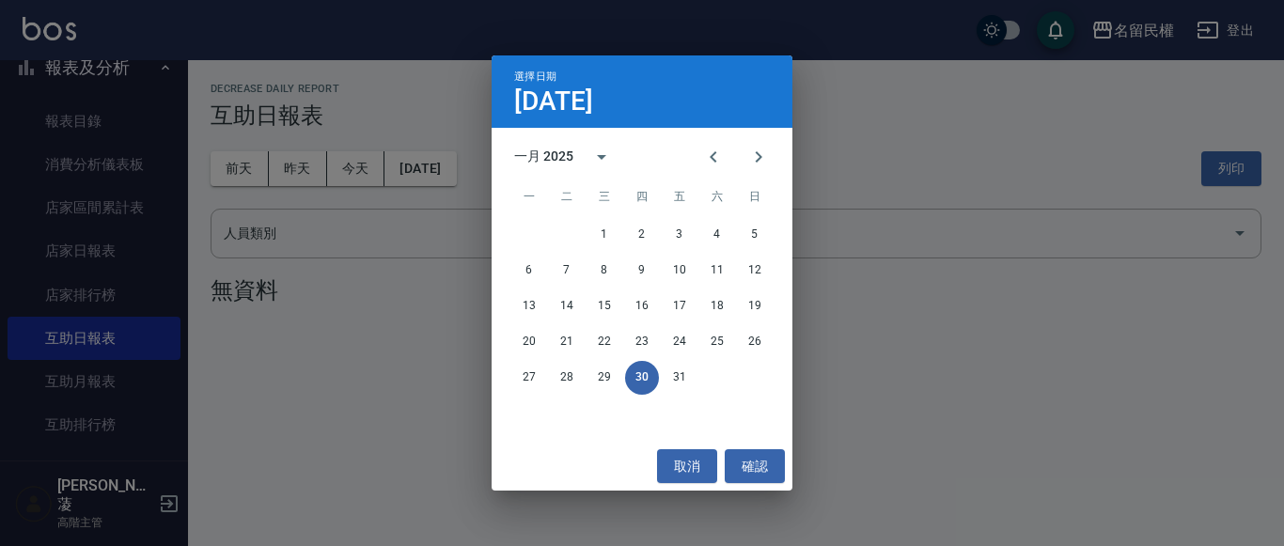
click at [690, 157] on div "一月 2025" at bounding box center [642, 157] width 301 height 28
drag, startPoint x: 697, startPoint y: 159, endPoint x: 709, endPoint y: 165, distance: 13.1
click at [703, 162] on button "Previous month" at bounding box center [713, 156] width 45 height 45
click at [574, 420] on button "31" at bounding box center [567, 414] width 34 height 34
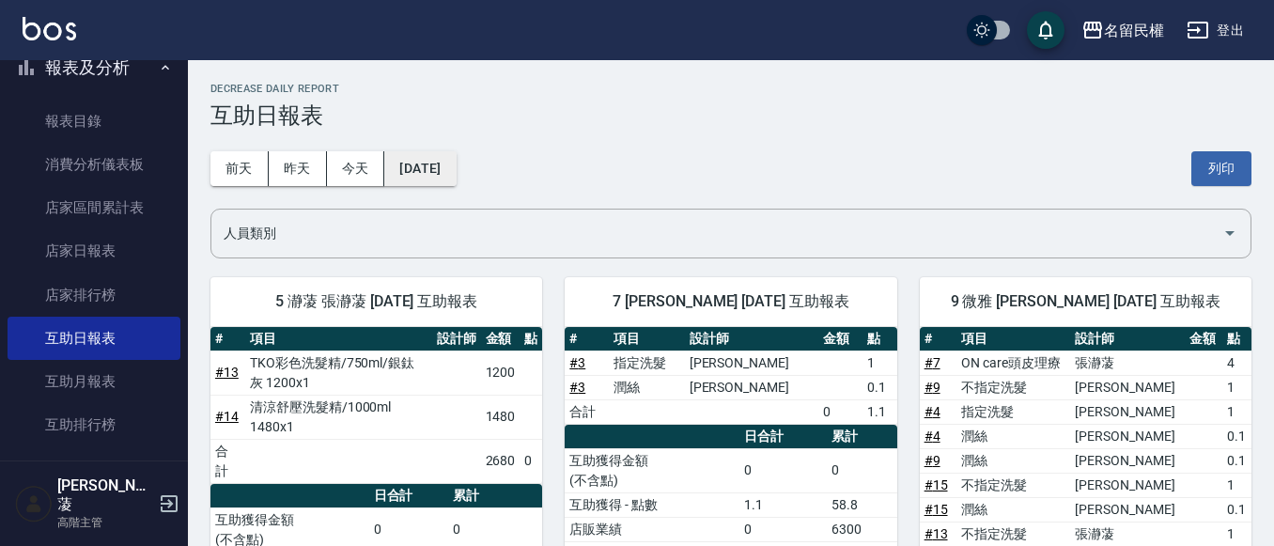
click at [456, 157] on button "[DATE]" at bounding box center [419, 168] width 71 height 35
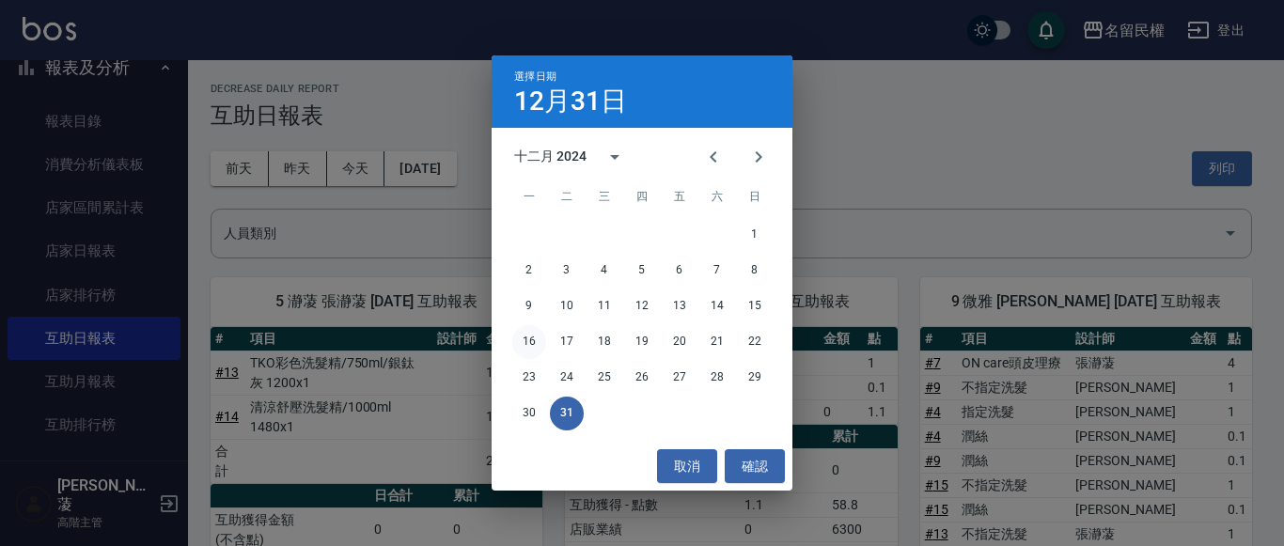
click at [534, 342] on button "16" at bounding box center [529, 342] width 34 height 34
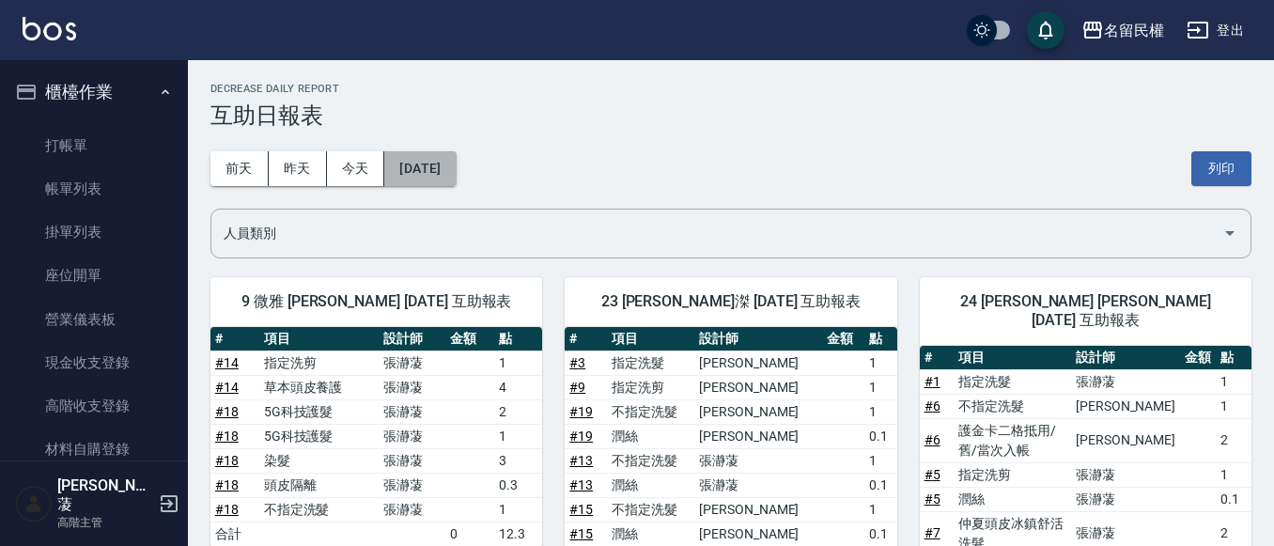
click at [456, 157] on button "[DATE]" at bounding box center [419, 168] width 71 height 35
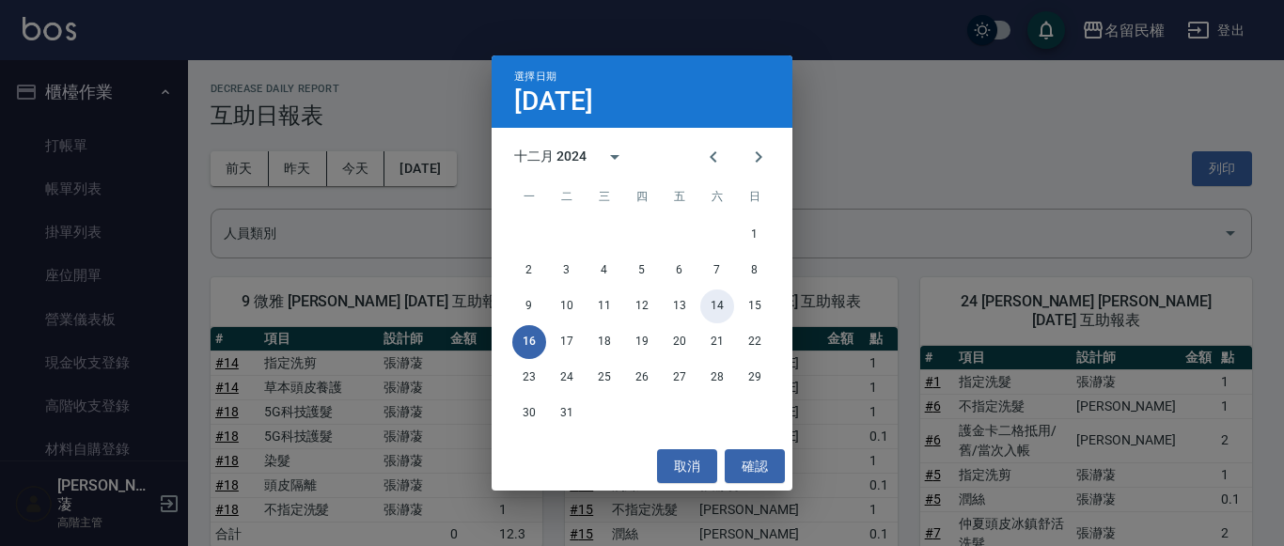
click at [725, 316] on button "14" at bounding box center [717, 306] width 34 height 34
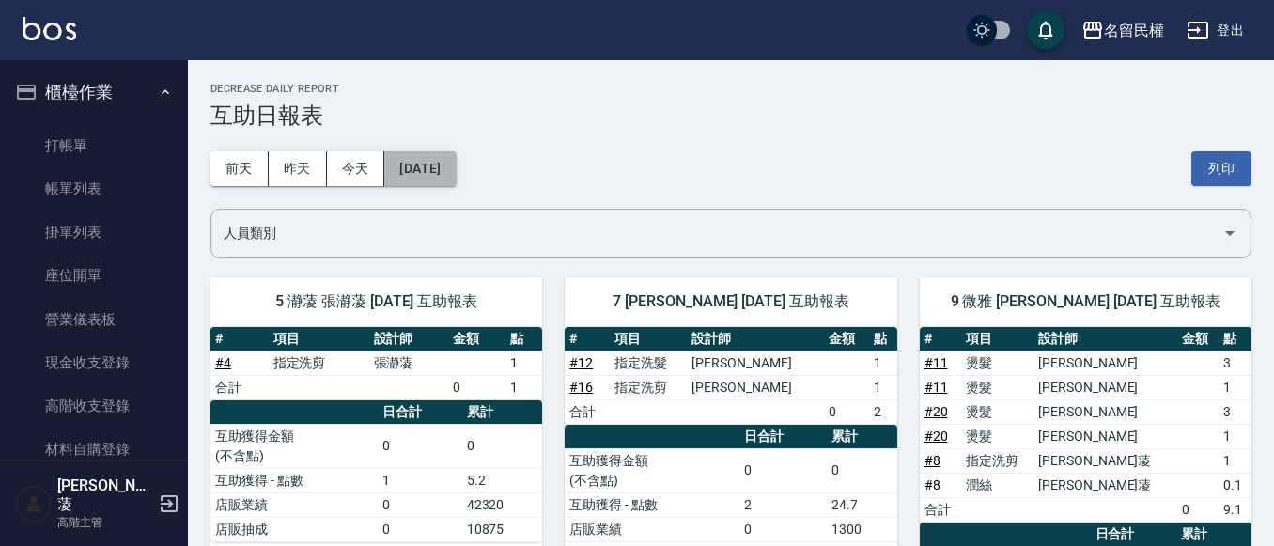
click at [456, 170] on button "[DATE]" at bounding box center [419, 168] width 71 height 35
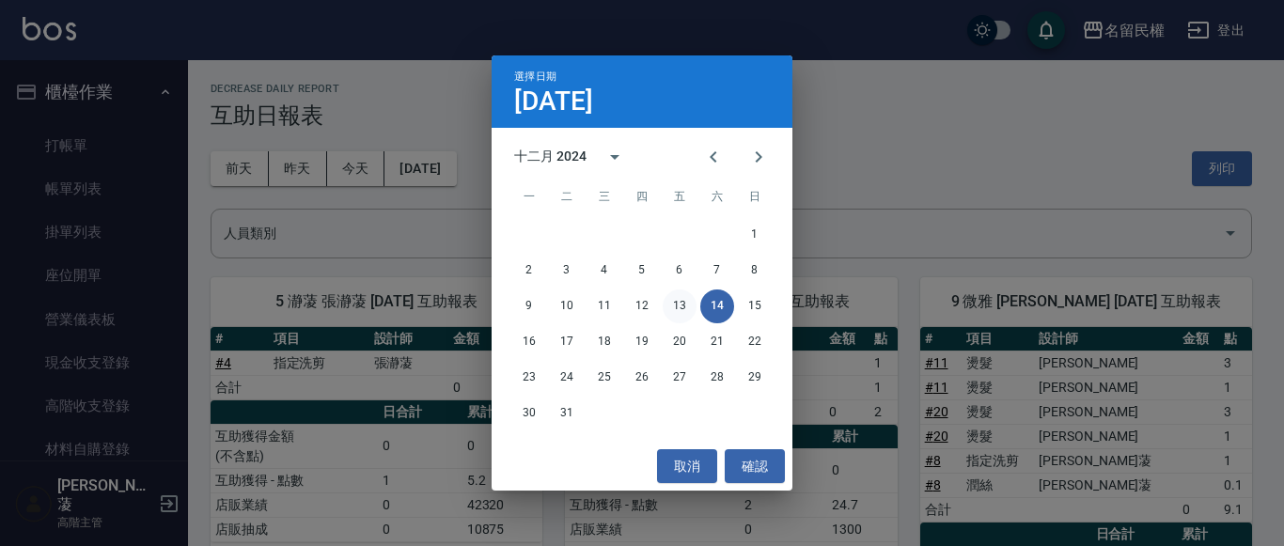
click at [679, 303] on button "13" at bounding box center [680, 306] width 34 height 34
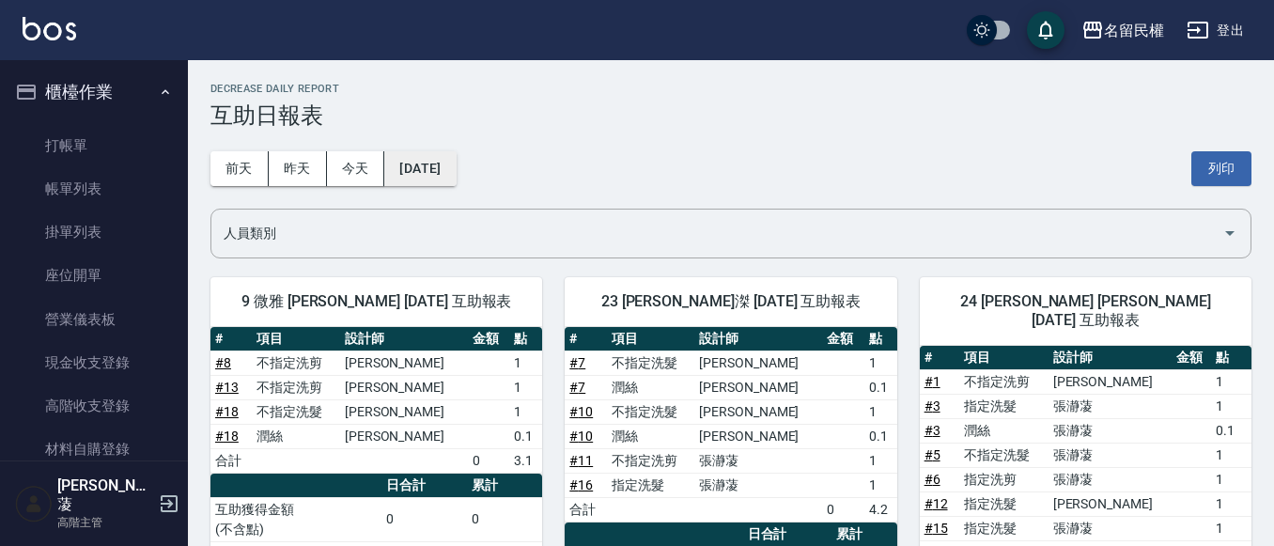
click at [456, 167] on button "[DATE]" at bounding box center [419, 168] width 71 height 35
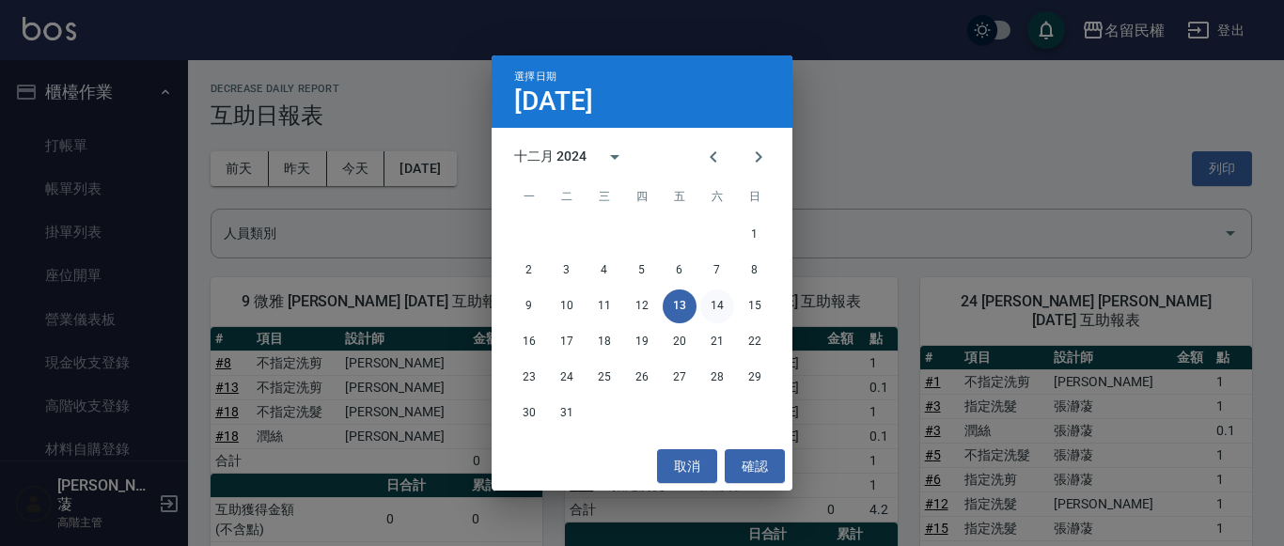
click at [713, 304] on button "14" at bounding box center [717, 306] width 34 height 34
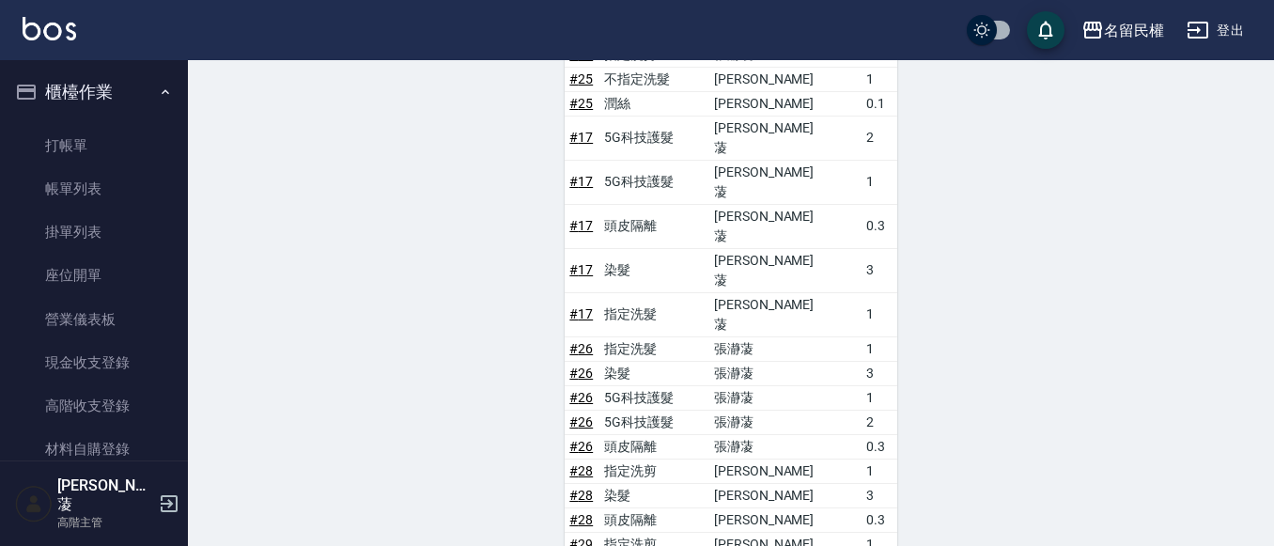
scroll to position [1402, 0]
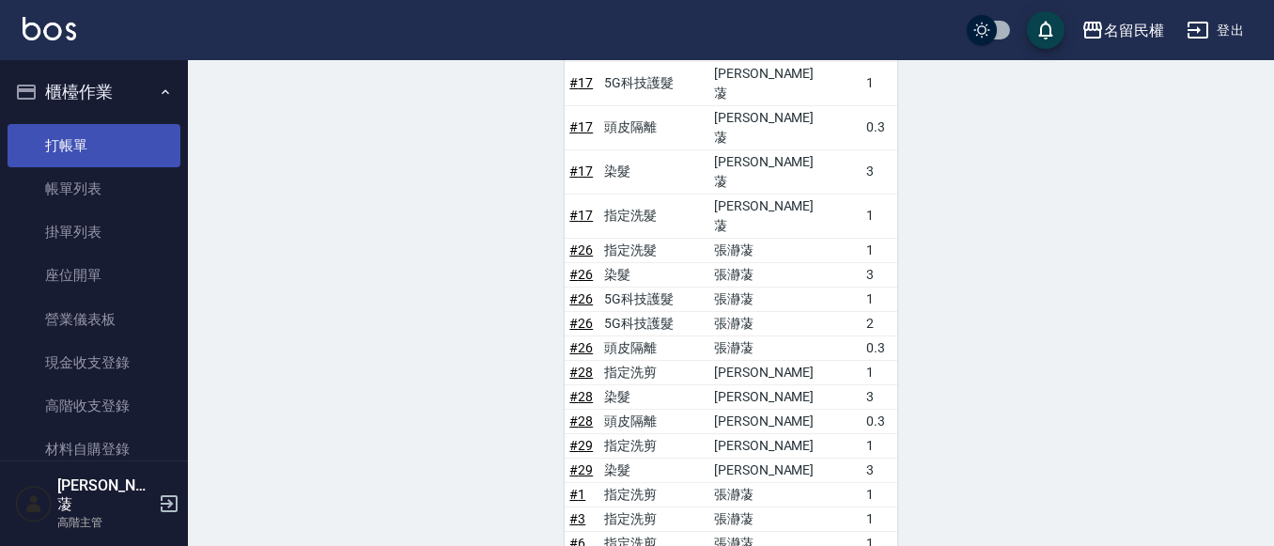
click at [66, 140] on link "打帳單" at bounding box center [94, 145] width 173 height 43
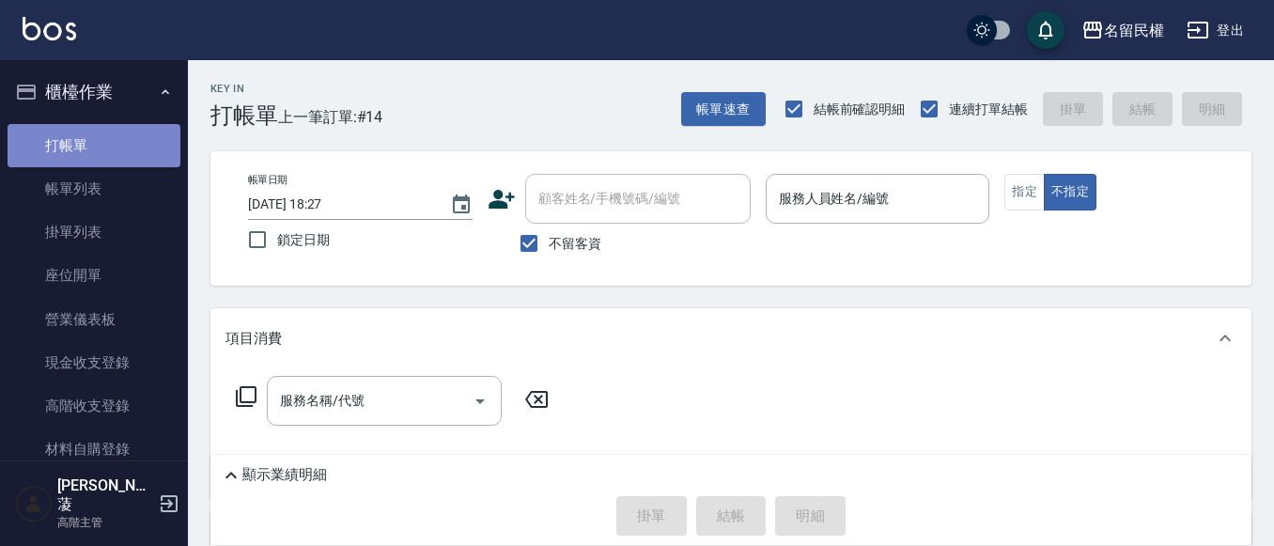
click at [135, 164] on link "打帳單" at bounding box center [94, 145] width 173 height 43
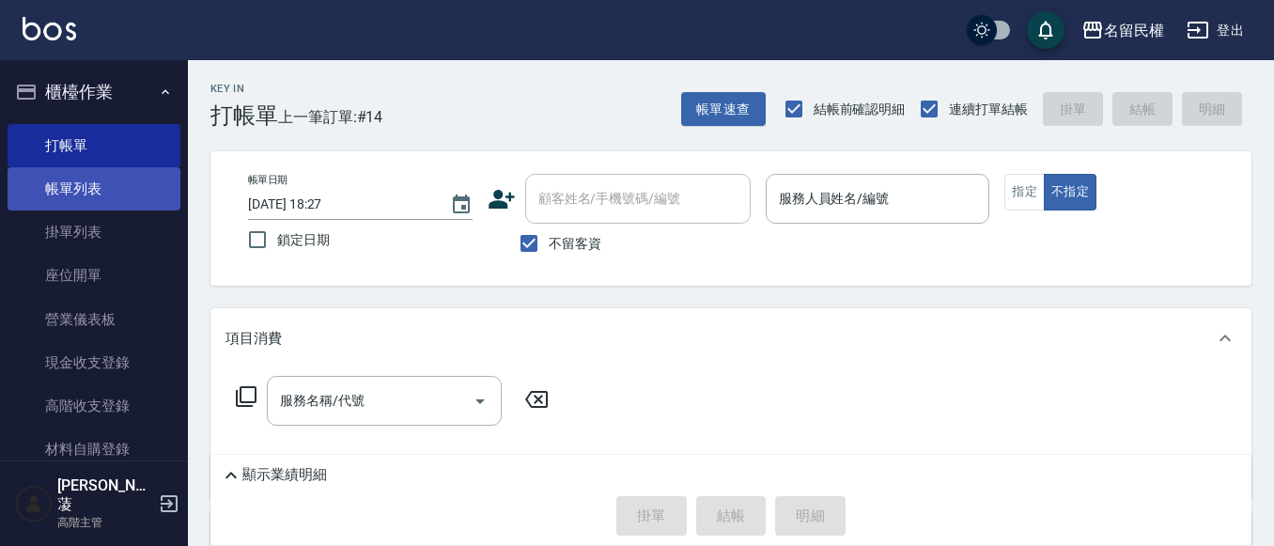
click at [124, 201] on link "帳單列表" at bounding box center [94, 188] width 173 height 43
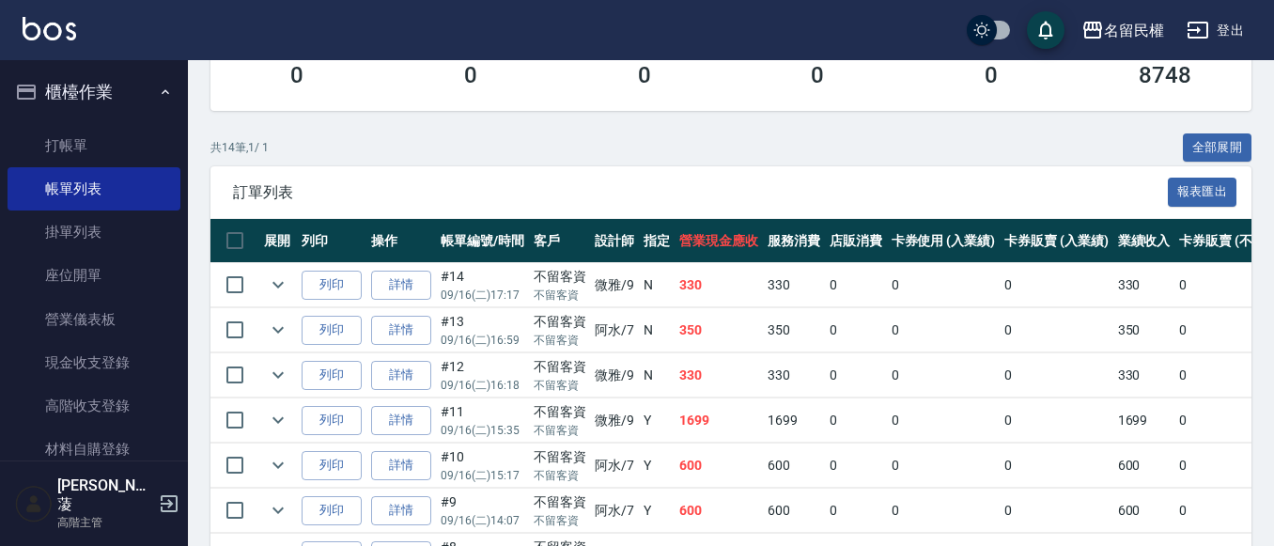
scroll to position [470, 0]
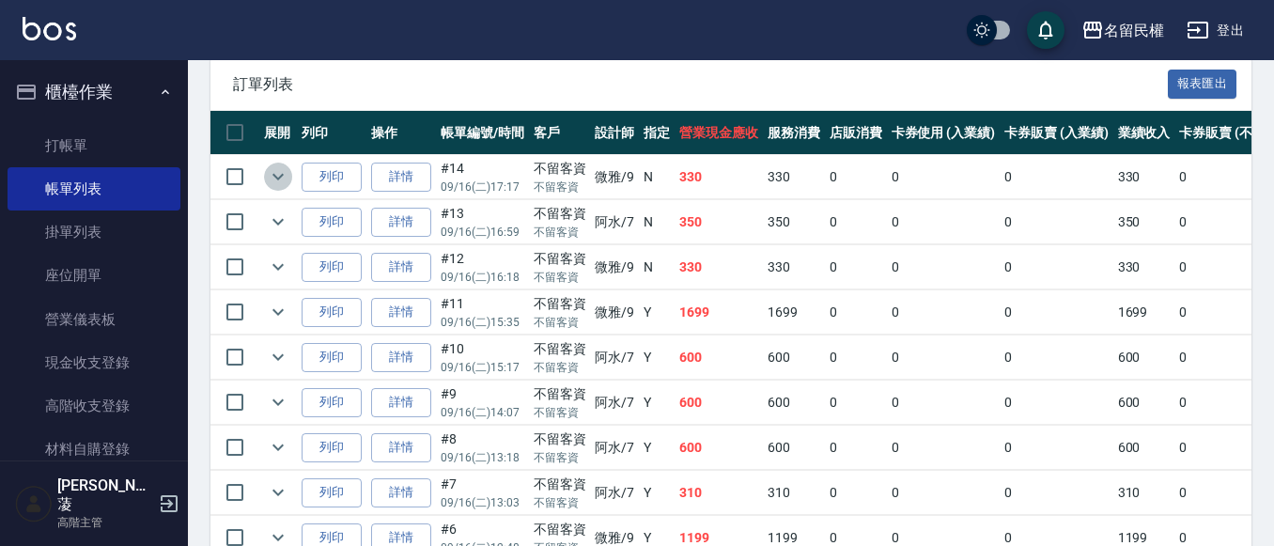
click at [285, 180] on icon "expand row" at bounding box center [278, 176] width 23 height 23
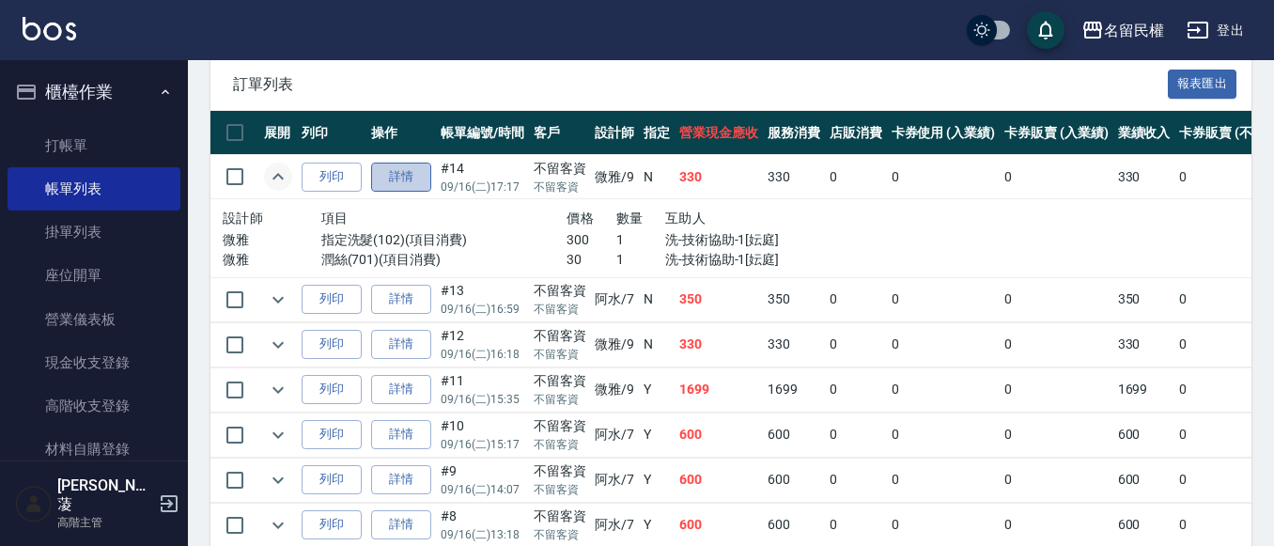
click at [409, 179] on link "詳情" at bounding box center [401, 177] width 60 height 29
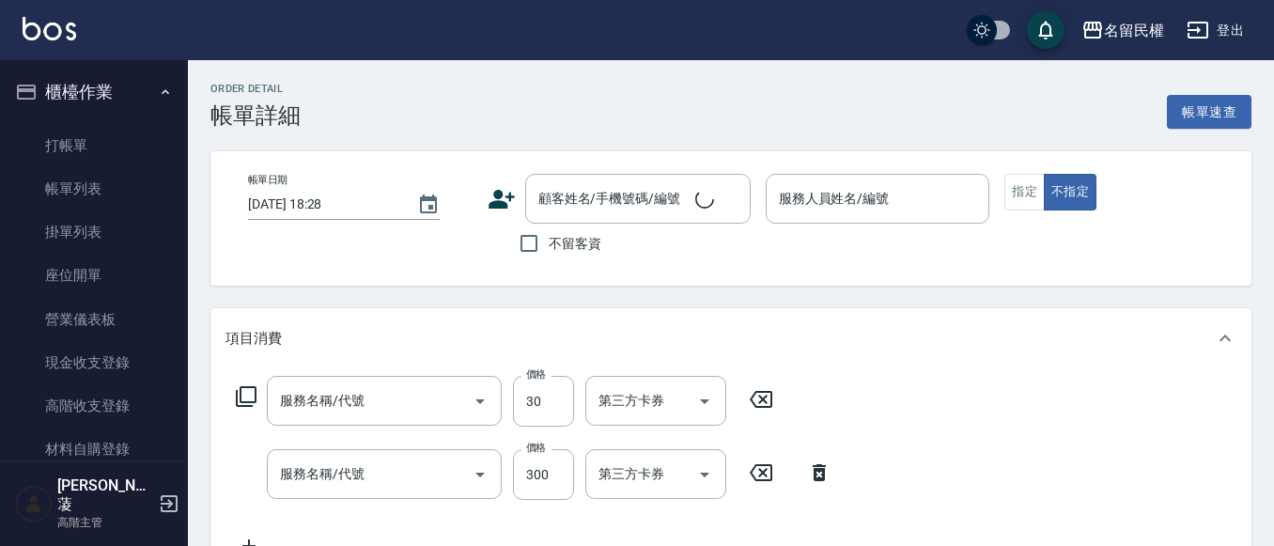
type input "[DATE] 17:17"
checkbox input "true"
type input "微雅-9"
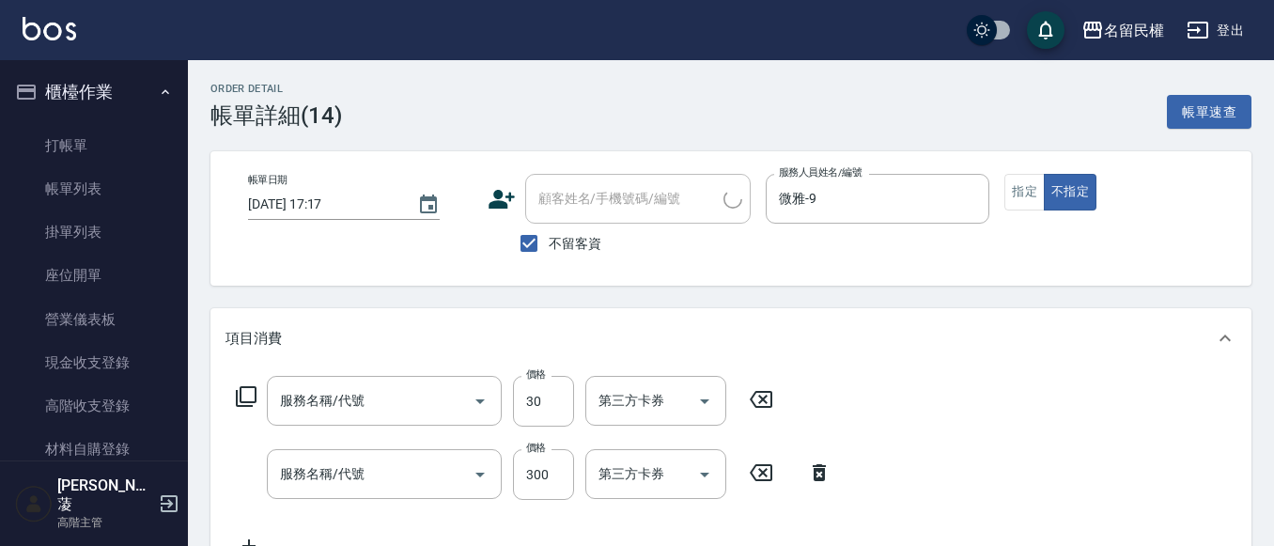
type input "[PERSON_NAME](701)"
type input "指定洗髮(102)"
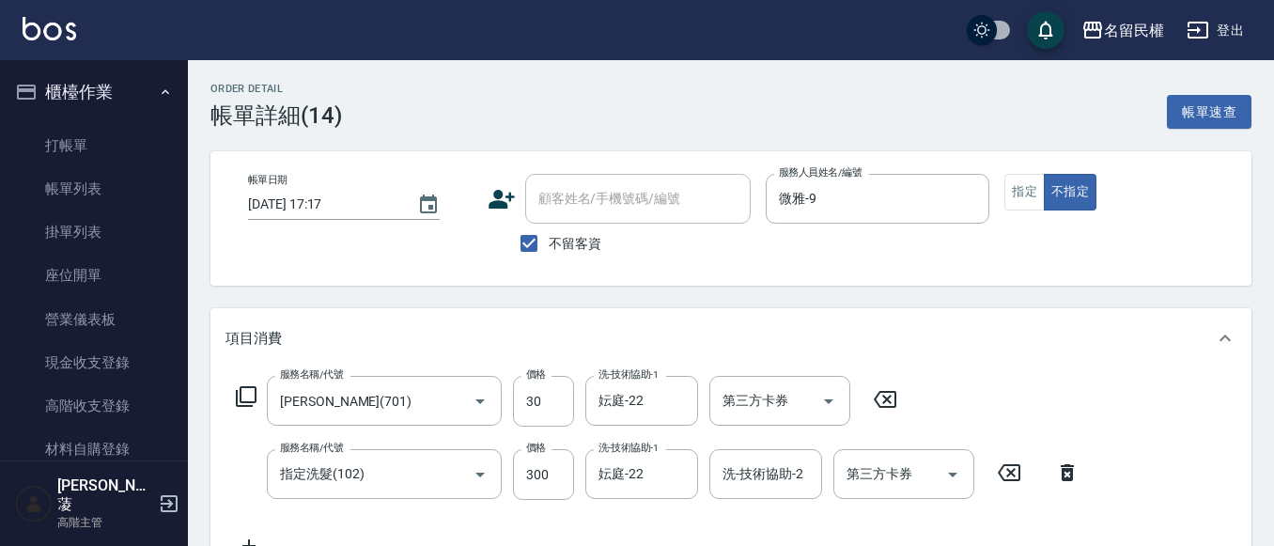
click at [246, 540] on icon at bounding box center [249, 546] width 47 height 23
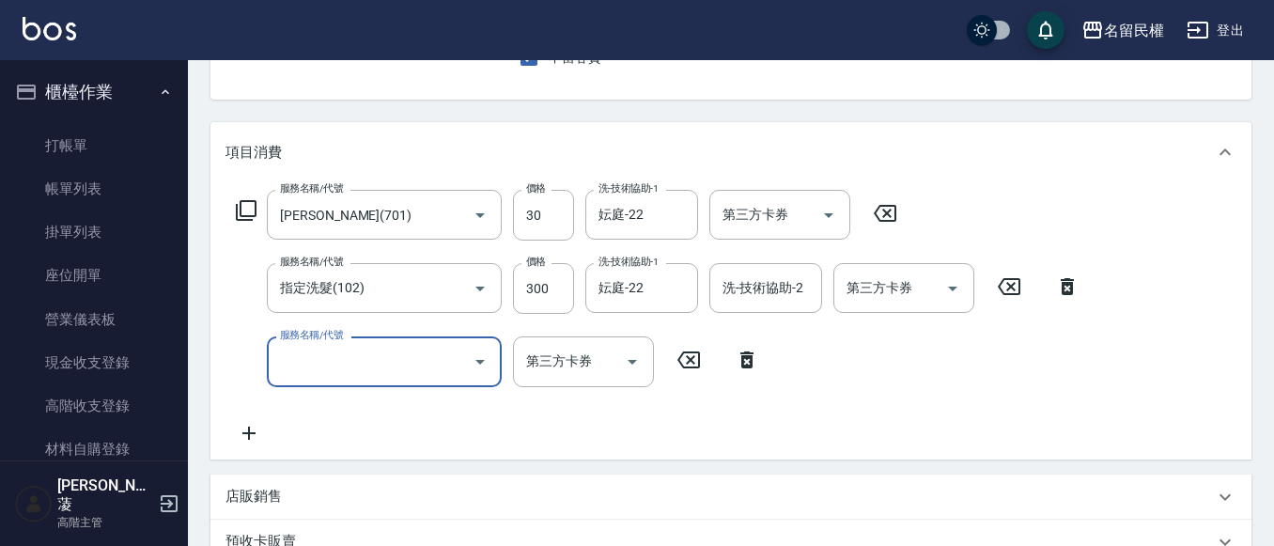
scroll to position [207, 0]
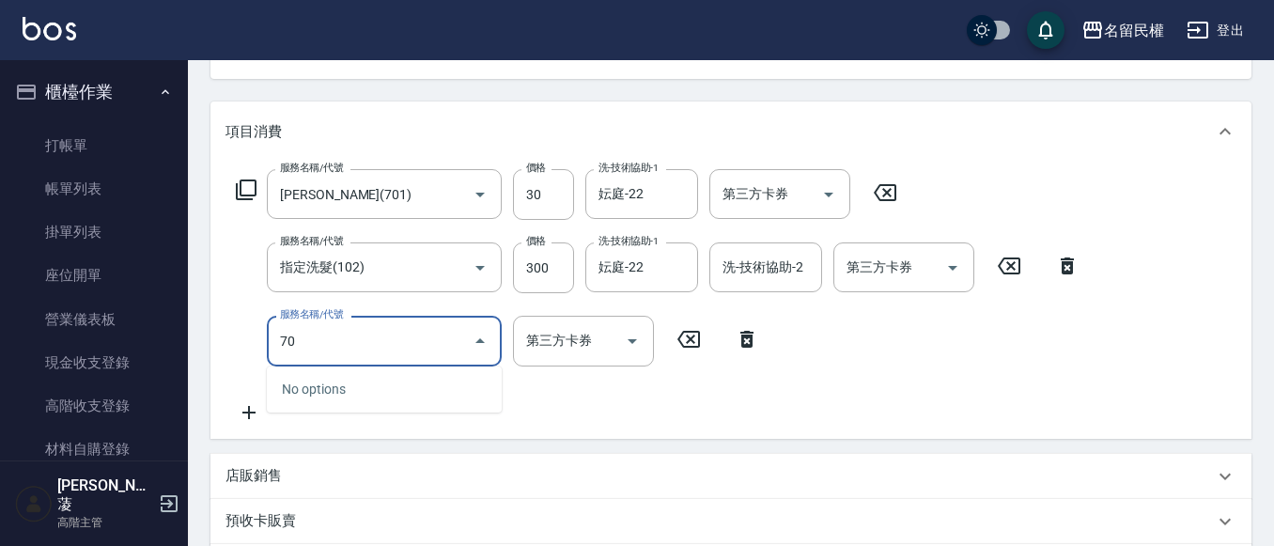
type input "7"
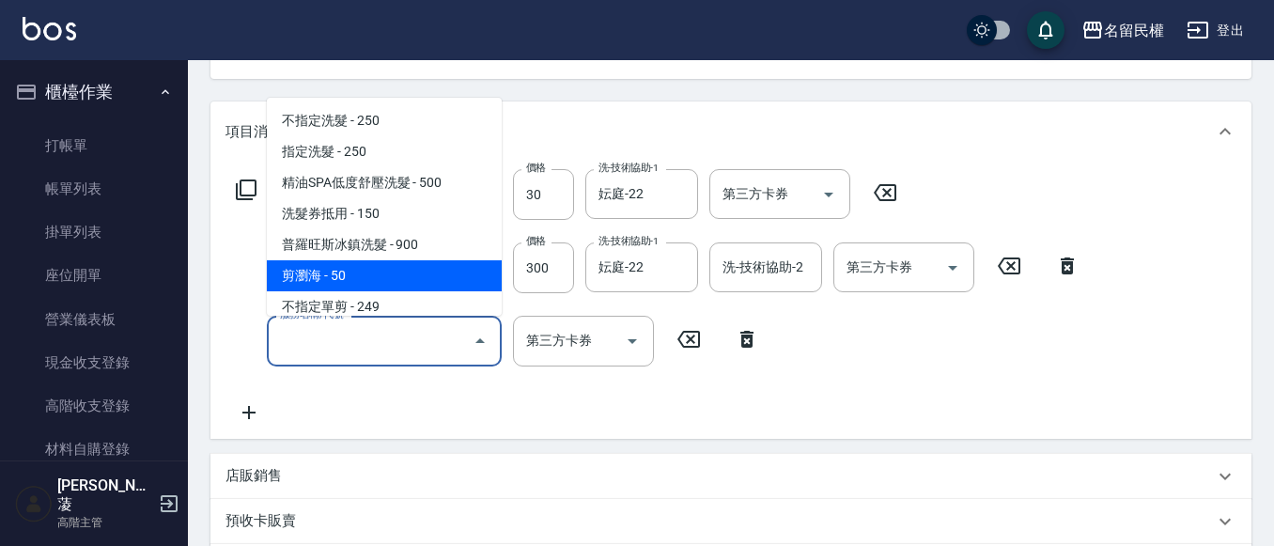
drag, startPoint x: 421, startPoint y: 283, endPoint x: 433, endPoint y: 274, distance: 14.9
click at [424, 280] on span "剪瀏海 - 50" at bounding box center [384, 275] width 235 height 31
type input "剪瀏海(201)"
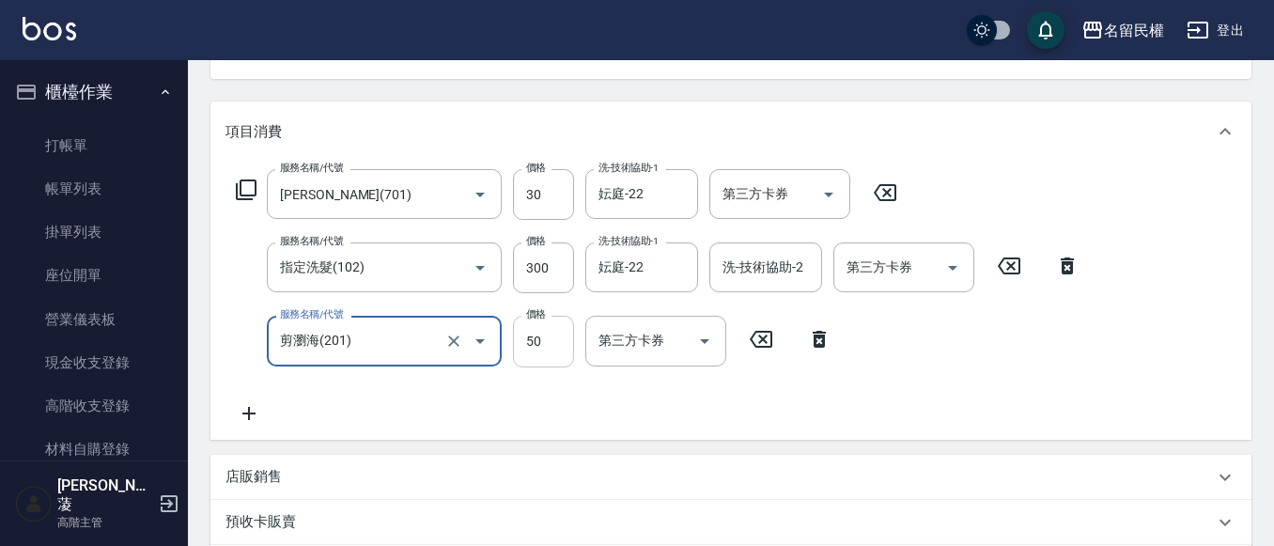
click at [519, 335] on input "50" at bounding box center [543, 341] width 61 height 51
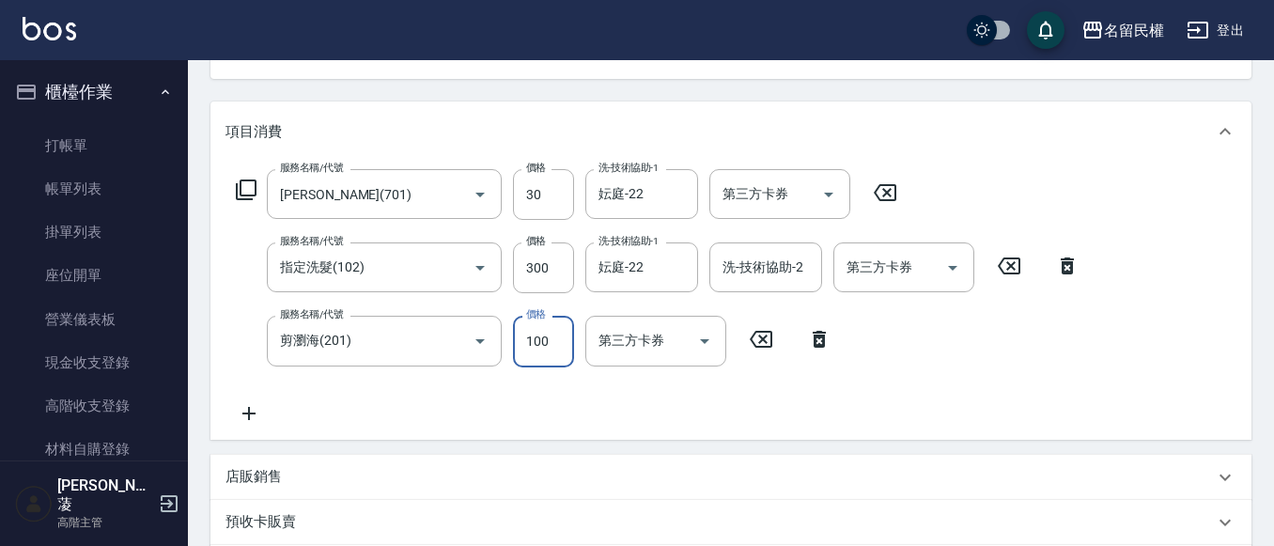
type input "100"
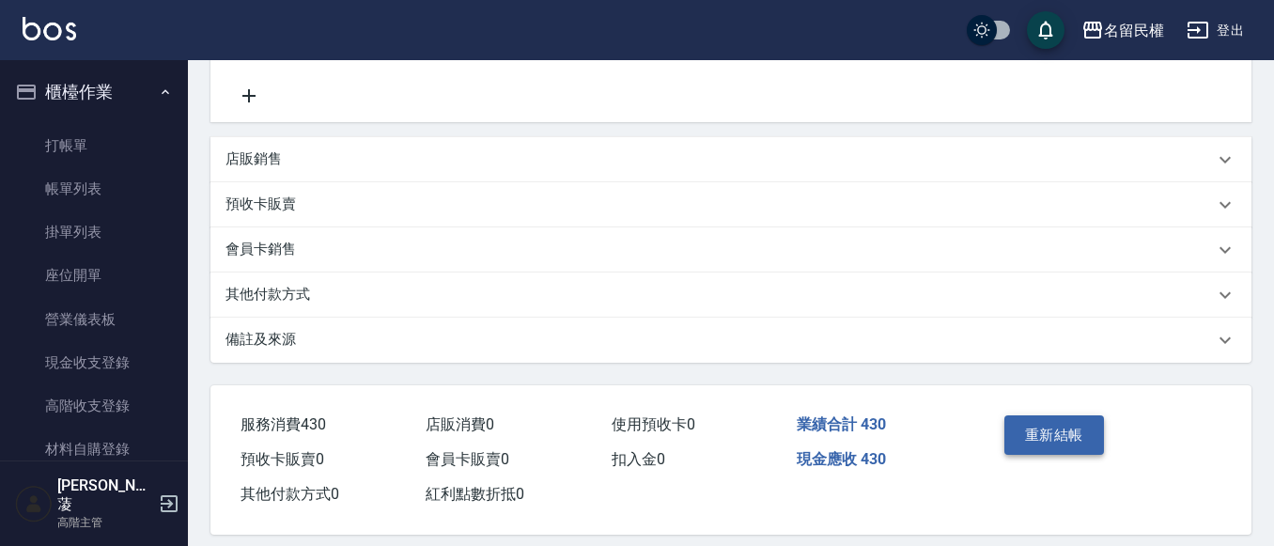
scroll to position [544, 0]
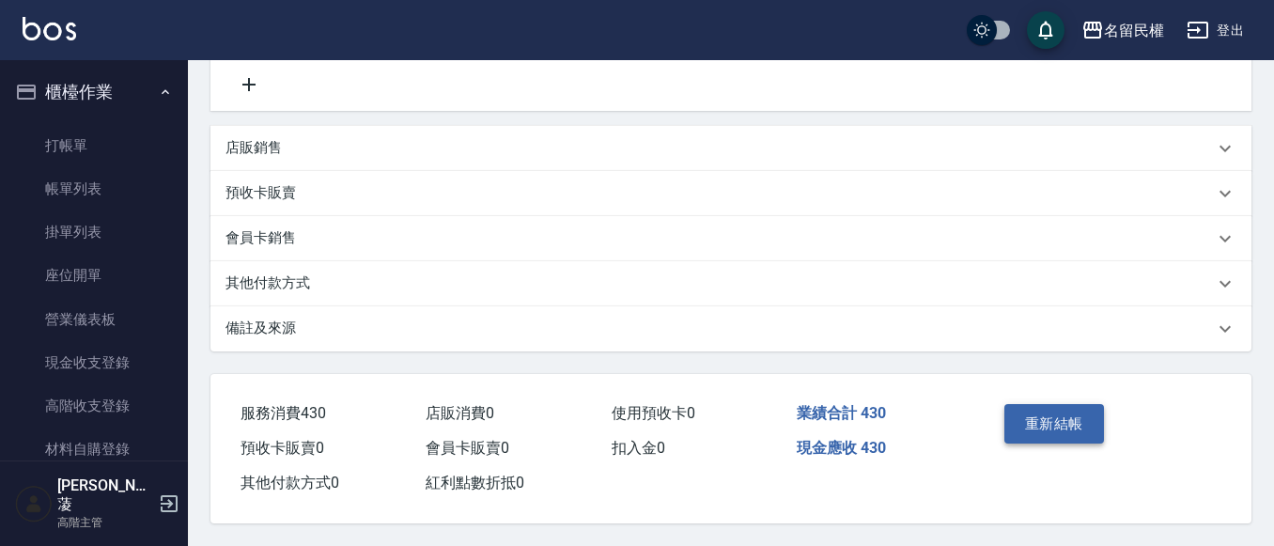
click at [1044, 404] on button "重新結帳" at bounding box center [1055, 423] width 100 height 39
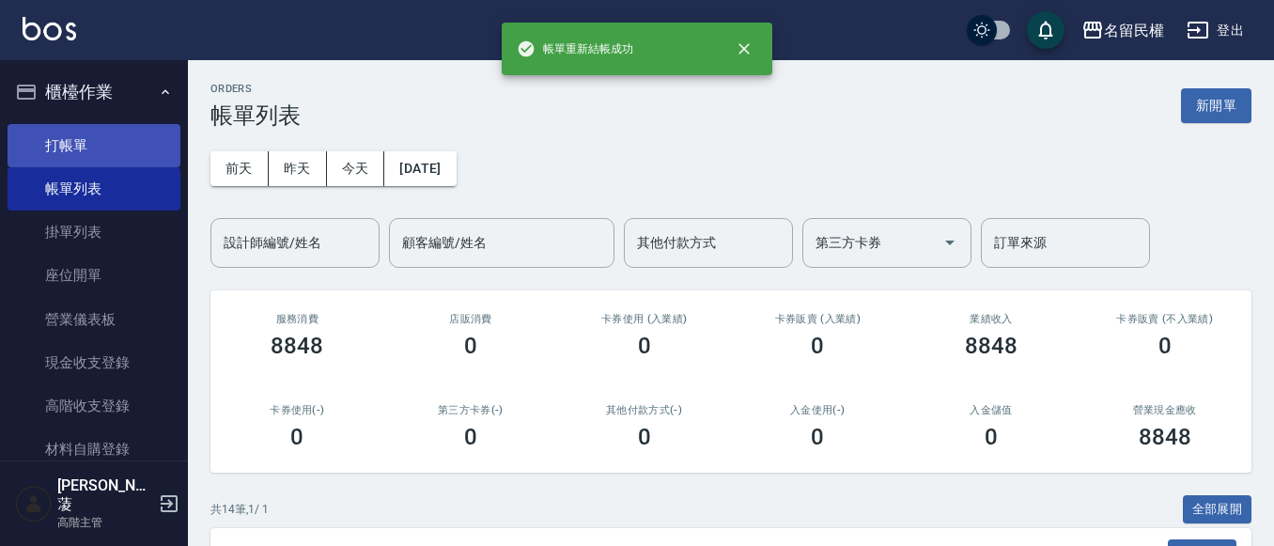
click at [101, 147] on link "打帳單" at bounding box center [94, 145] width 173 height 43
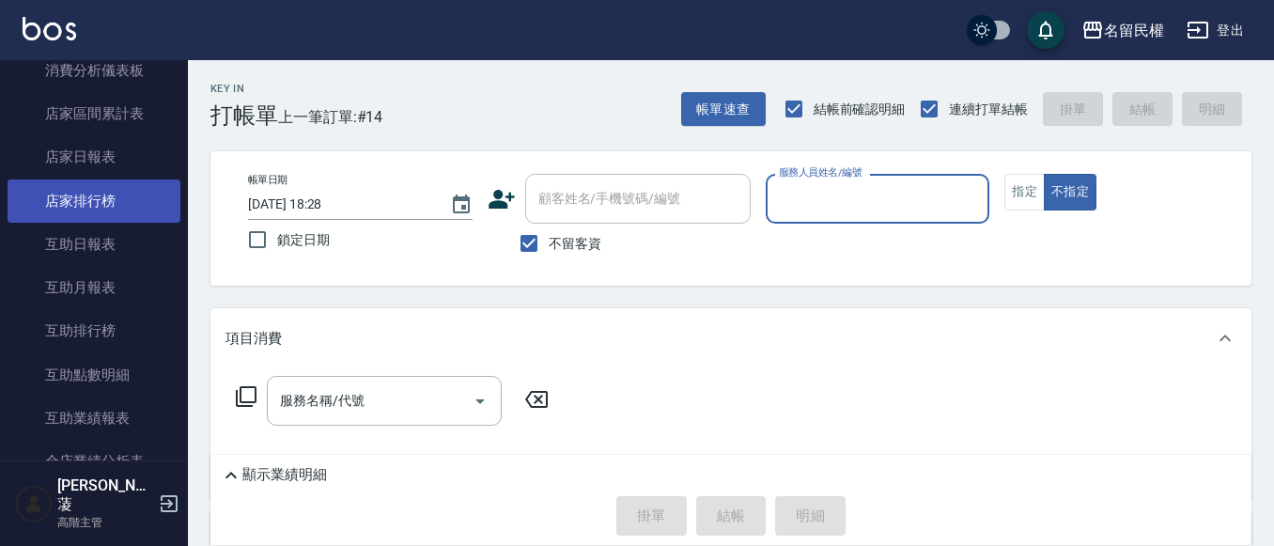
scroll to position [564, 0]
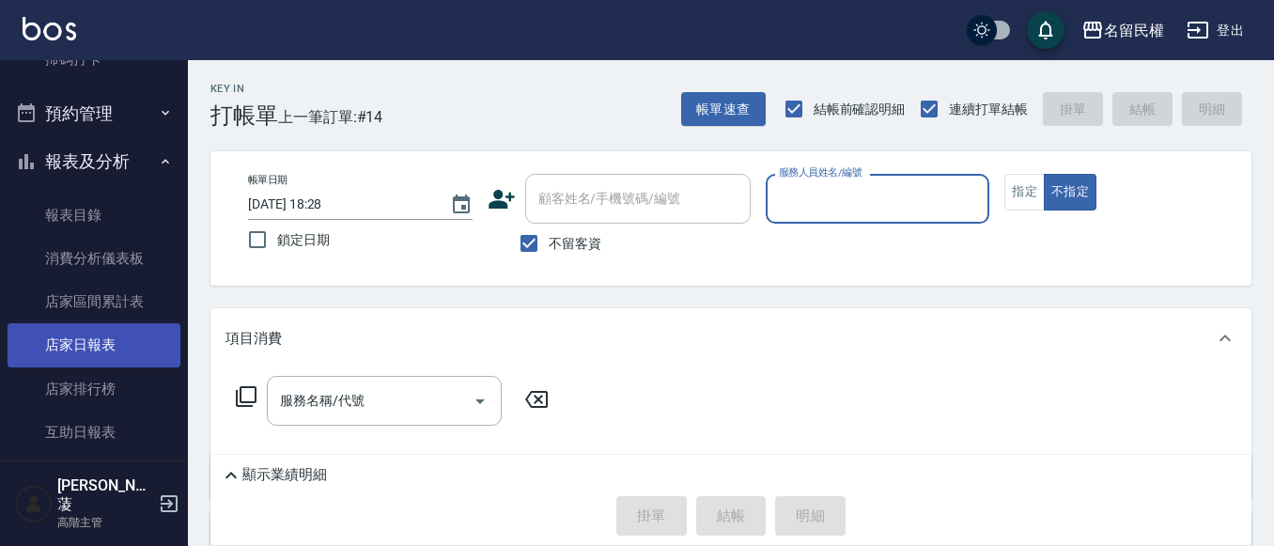
click at [133, 333] on link "店家日報表" at bounding box center [94, 344] width 173 height 43
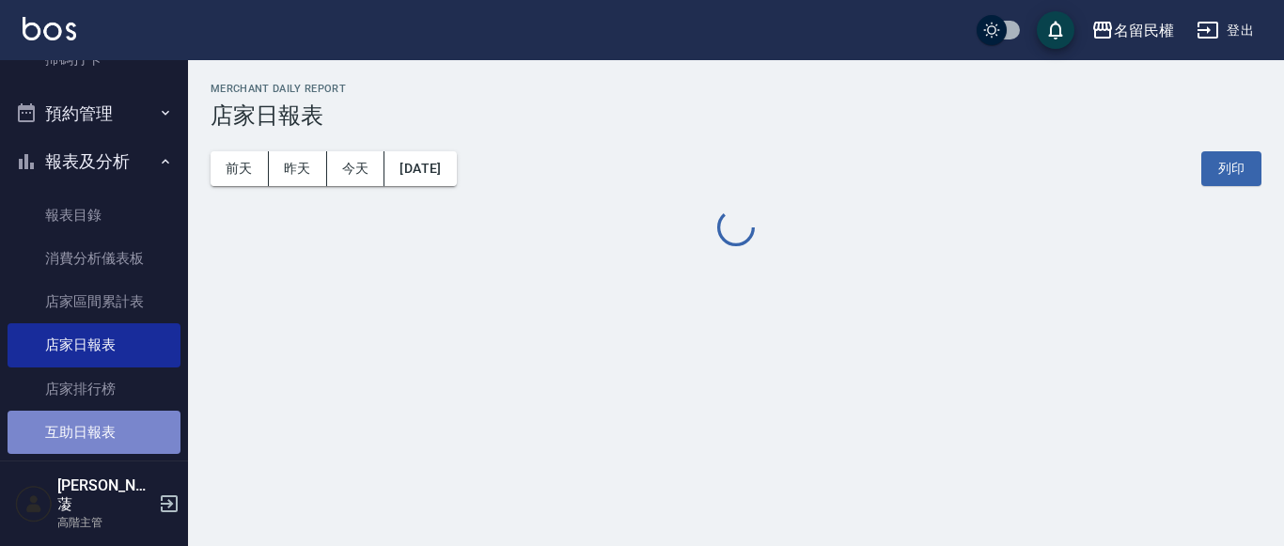
click at [101, 427] on link "互助日報表" at bounding box center [94, 432] width 173 height 43
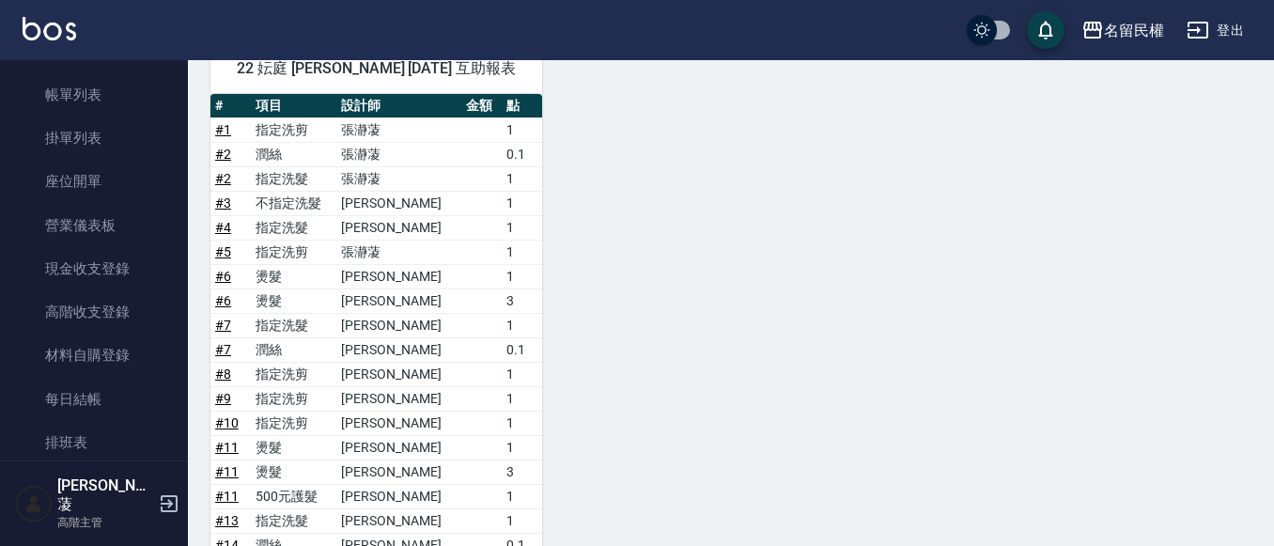
scroll to position [60, 0]
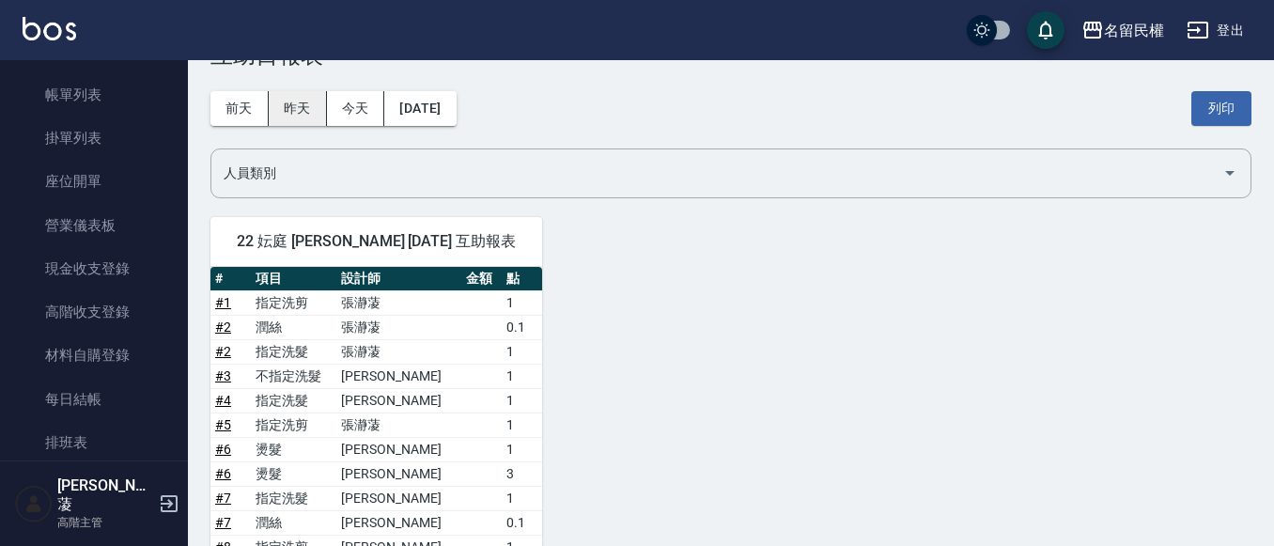
click at [299, 117] on button "昨天" at bounding box center [298, 108] width 58 height 35
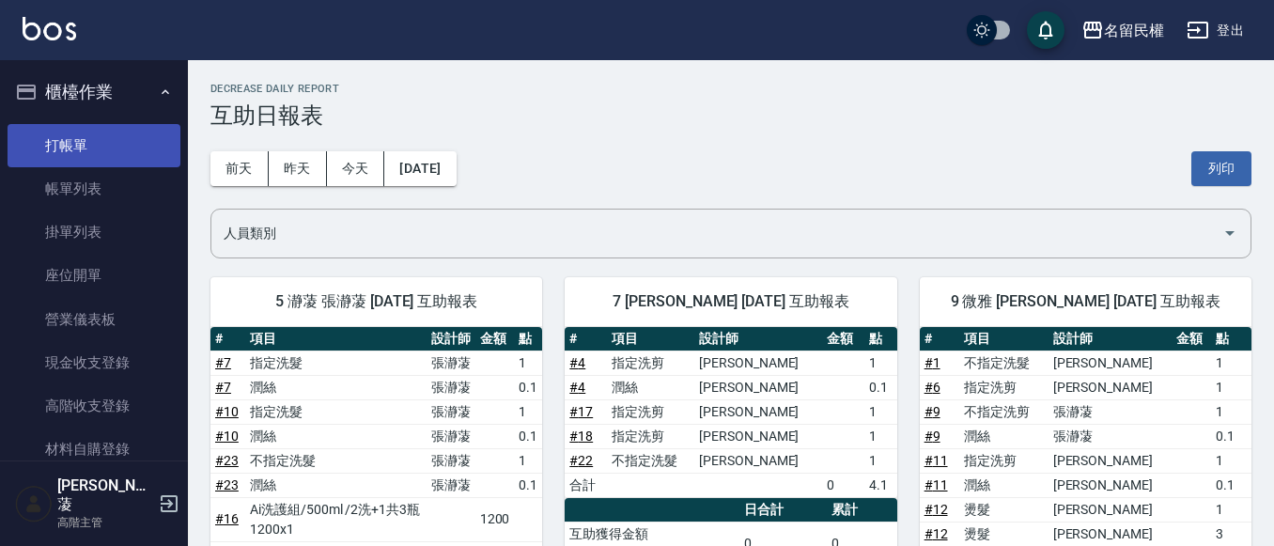
click at [81, 152] on link "打帳單" at bounding box center [94, 145] width 173 height 43
